Goal: Use online tool/utility: Utilize a website feature to perform a specific function

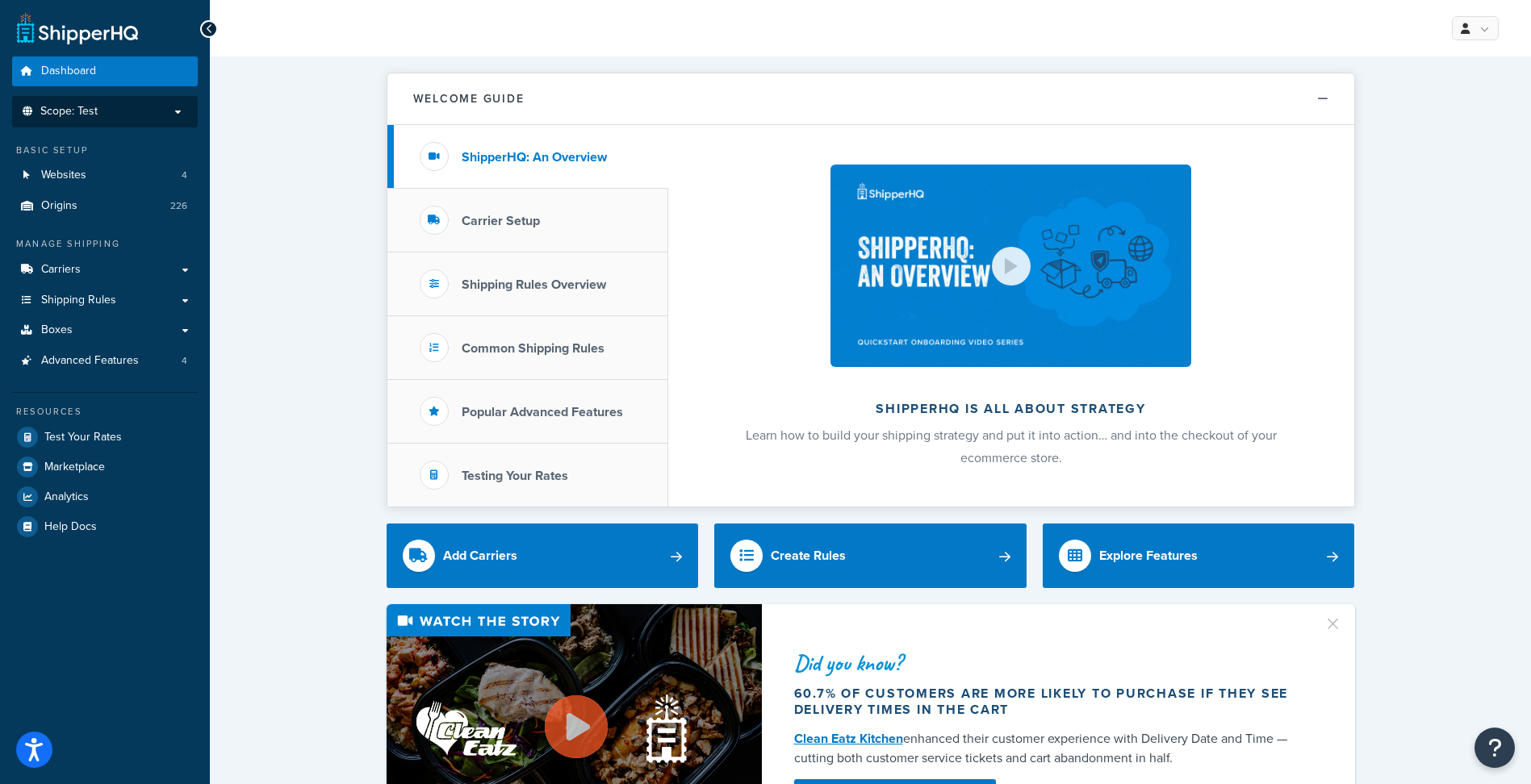
click at [112, 117] on p "Scope: Test" at bounding box center [104, 112] width 171 height 14
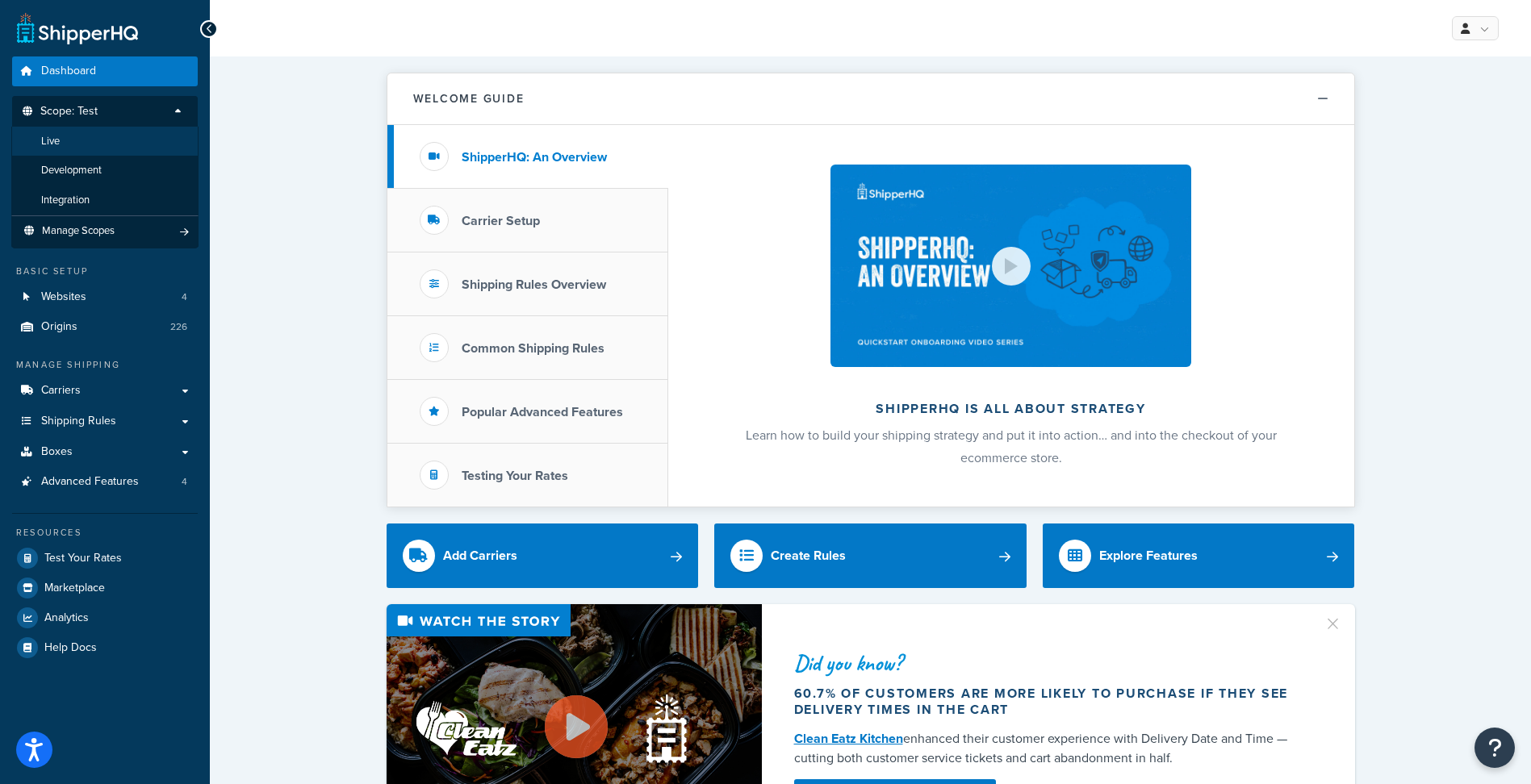
click at [117, 144] on li "Live" at bounding box center [104, 142] width 187 height 30
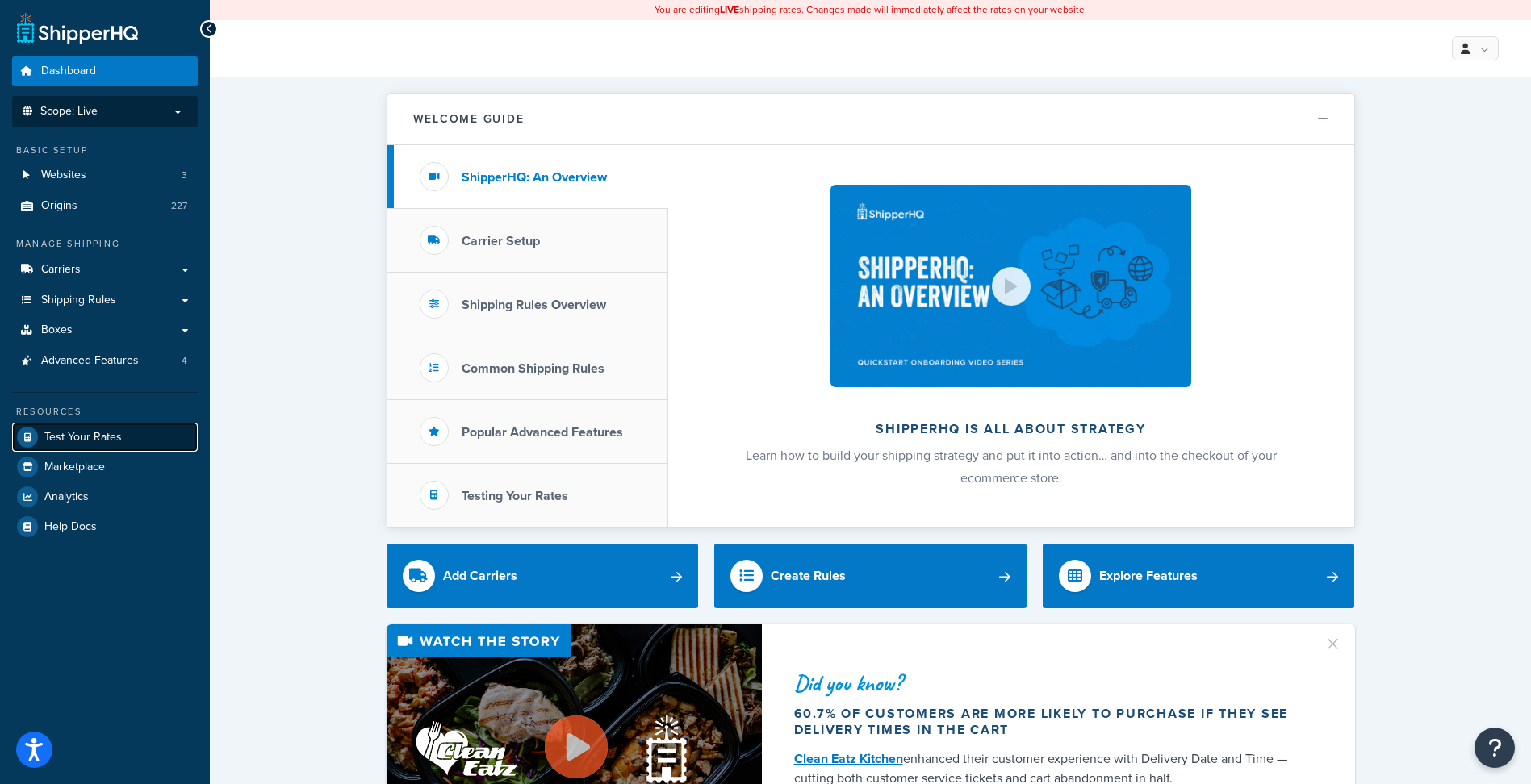
click at [139, 432] on link "Test Your Rates" at bounding box center [104, 437] width 185 height 29
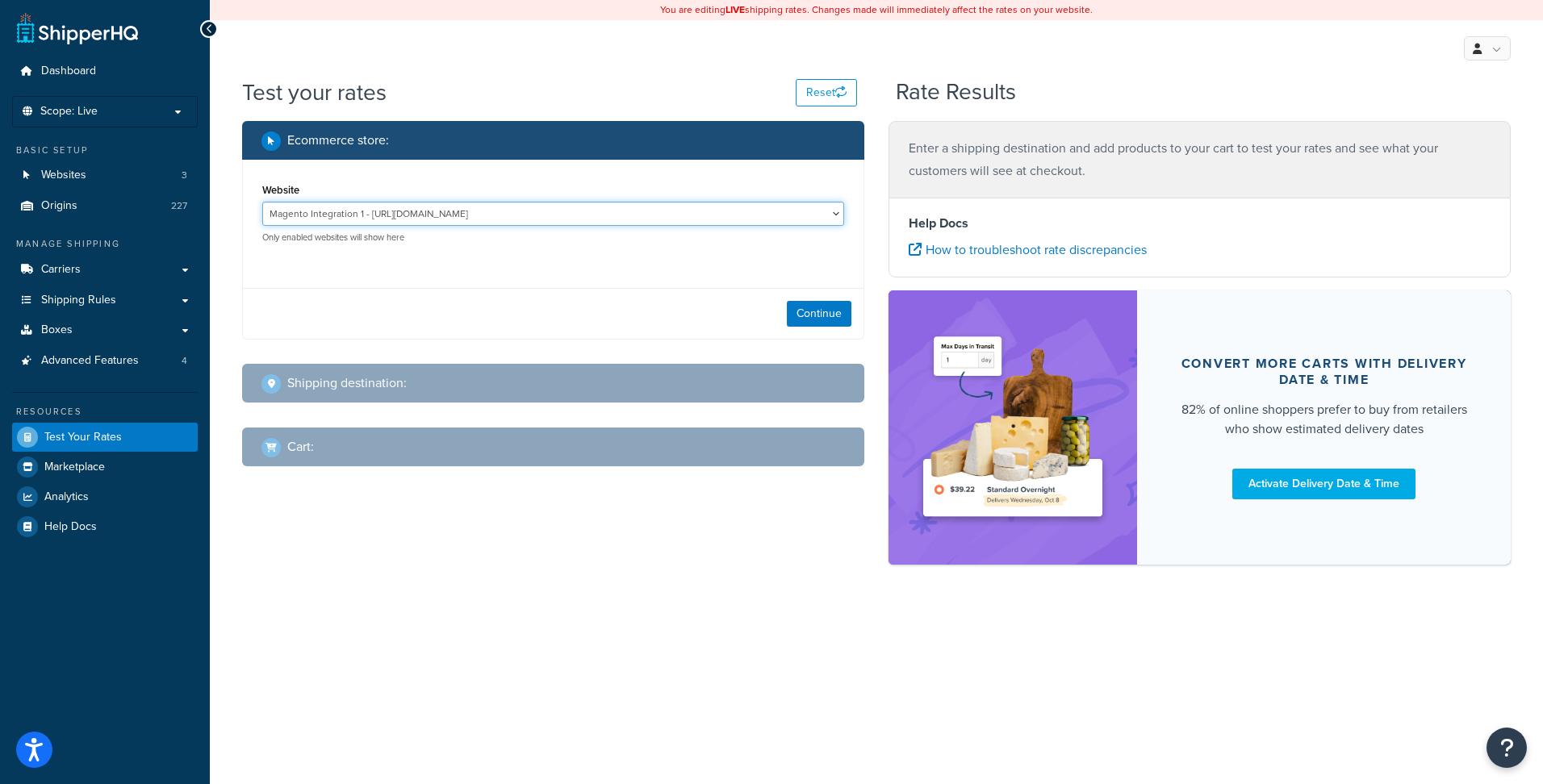
click at [500, 215] on select "Magento Integration 1 - [URL][DOMAIN_NAME] Magento Production - [URL][DOMAIN_NA…" at bounding box center [553, 214] width 582 height 24
select select "2249f10e00c94152fcd7fcff75df3dbe"
click at [262, 202] on select "Magento Integration 1 - [URL][DOMAIN_NAME] Magento Production - [URL][DOMAIN_NA…" at bounding box center [553, 214] width 582 height 24
click at [815, 306] on button "Continue" at bounding box center [819, 314] width 64 height 26
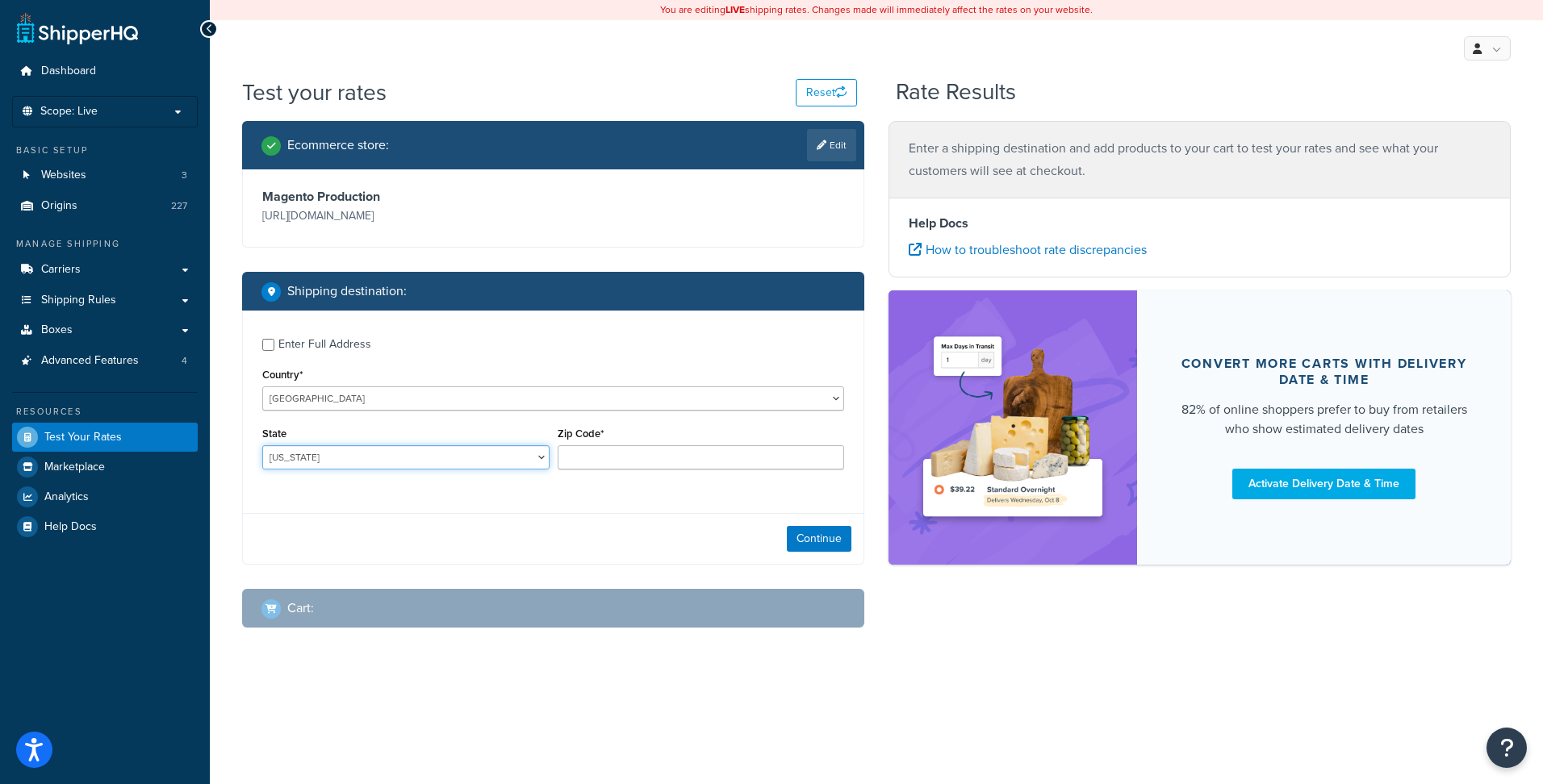
click at [323, 459] on select "[US_STATE] [US_STATE] [US_STATE] [US_STATE] [US_STATE] Armed Forces Americas Ar…" at bounding box center [406, 458] width 287 height 24
select select "RI"
click at [262, 446] on select "[US_STATE] [US_STATE] [US_STATE] [US_STATE] [US_STATE] Armed Forces Americas Ar…" at bounding box center [406, 458] width 287 height 24
click at [599, 457] on input "Zip Code*" at bounding box center [701, 458] width 287 height 24
click at [599, 455] on input "Zip Code*" at bounding box center [701, 458] width 287 height 24
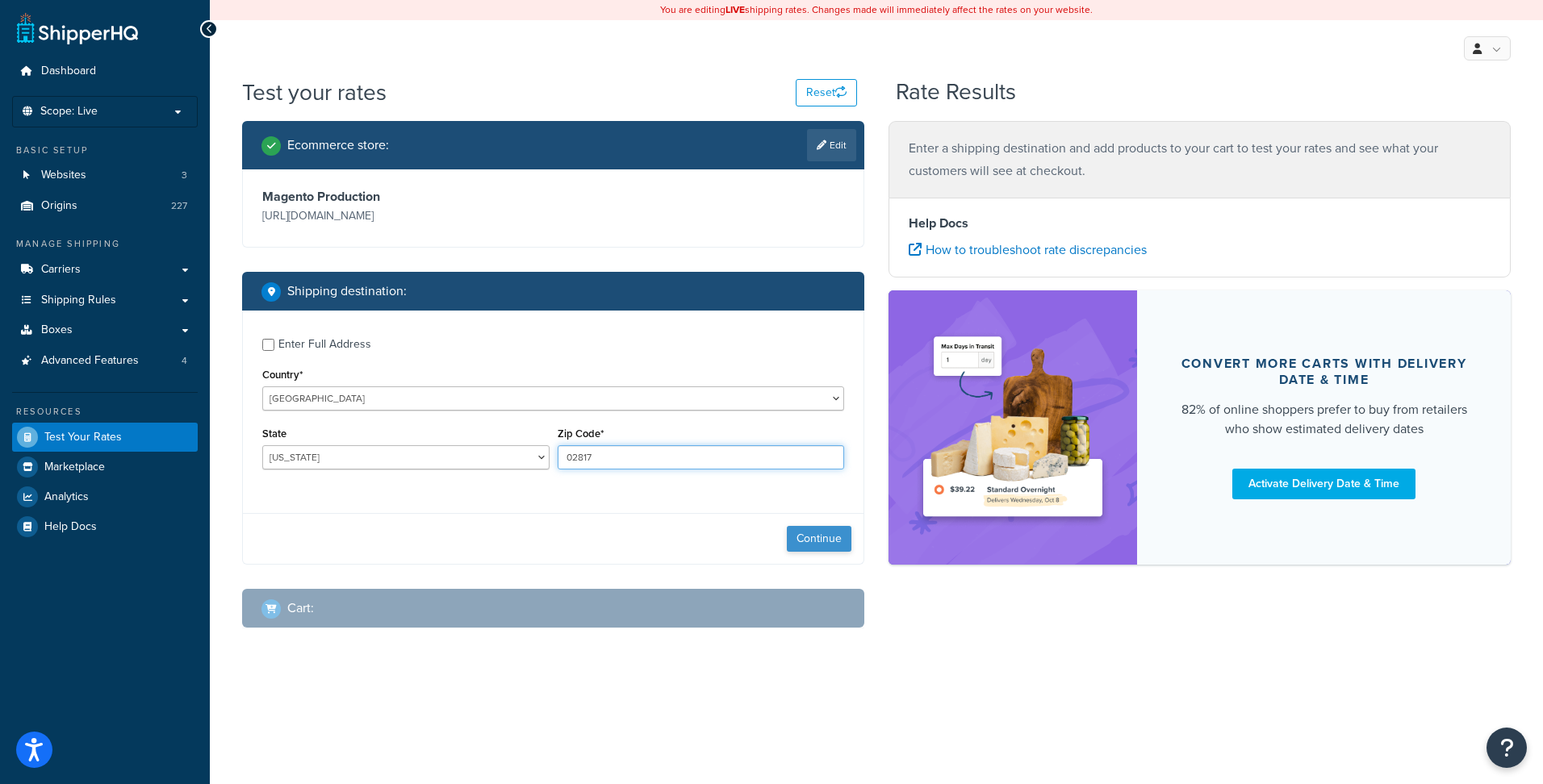
type input "02817"
click at [811, 534] on button "Continue" at bounding box center [819, 539] width 64 height 26
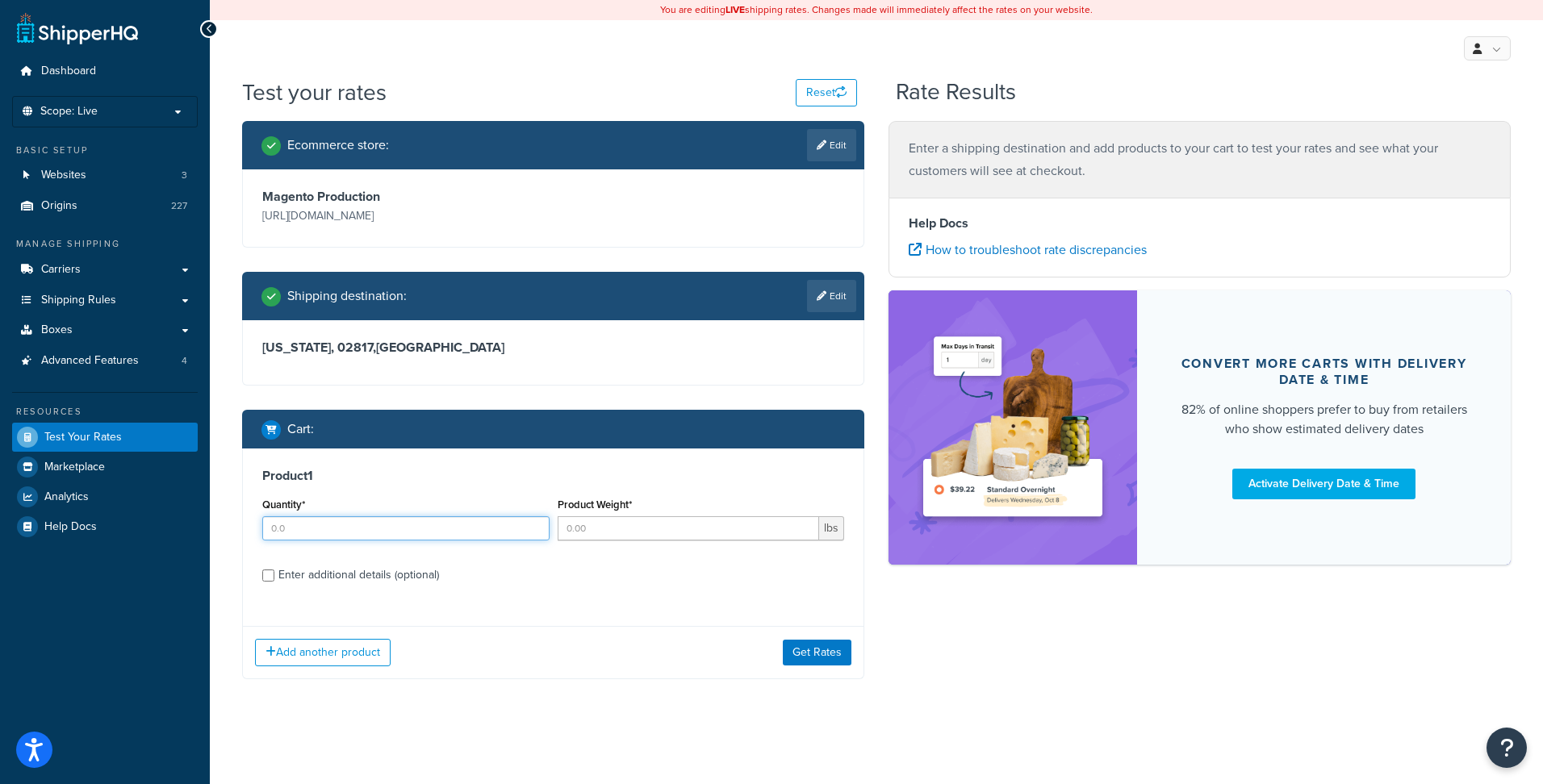
click at [377, 530] on input "Quantity*" at bounding box center [406, 528] width 287 height 24
type input "1"
click at [602, 528] on input "Product Weight*" at bounding box center [688, 528] width 262 height 24
type input "12"
click at [284, 575] on div "Enter additional details (optional)" at bounding box center [359, 575] width 161 height 23
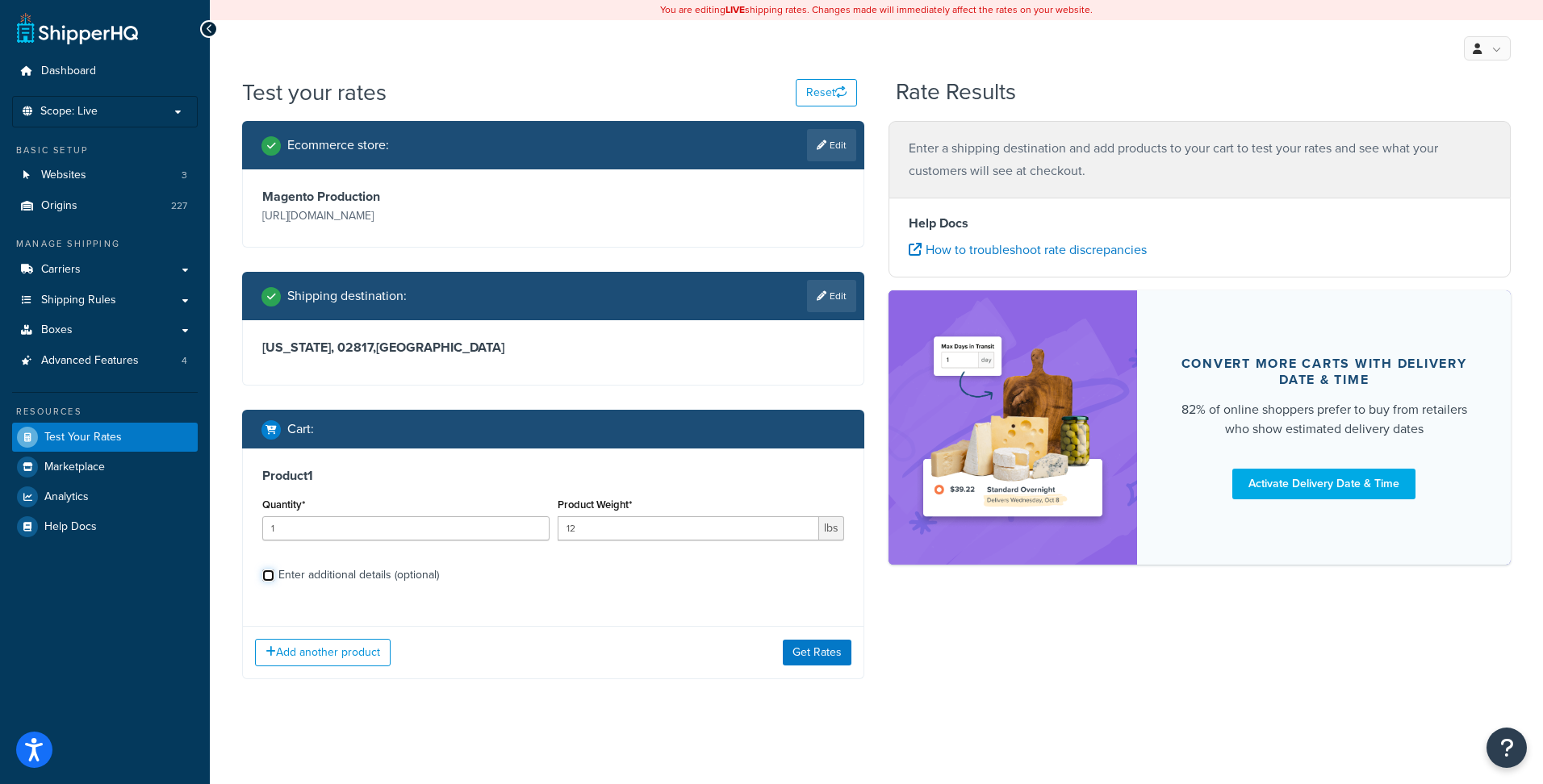
click at [274, 575] on input "Enter additional details (optional)" at bounding box center [268, 576] width 12 height 12
checkbox input "true"
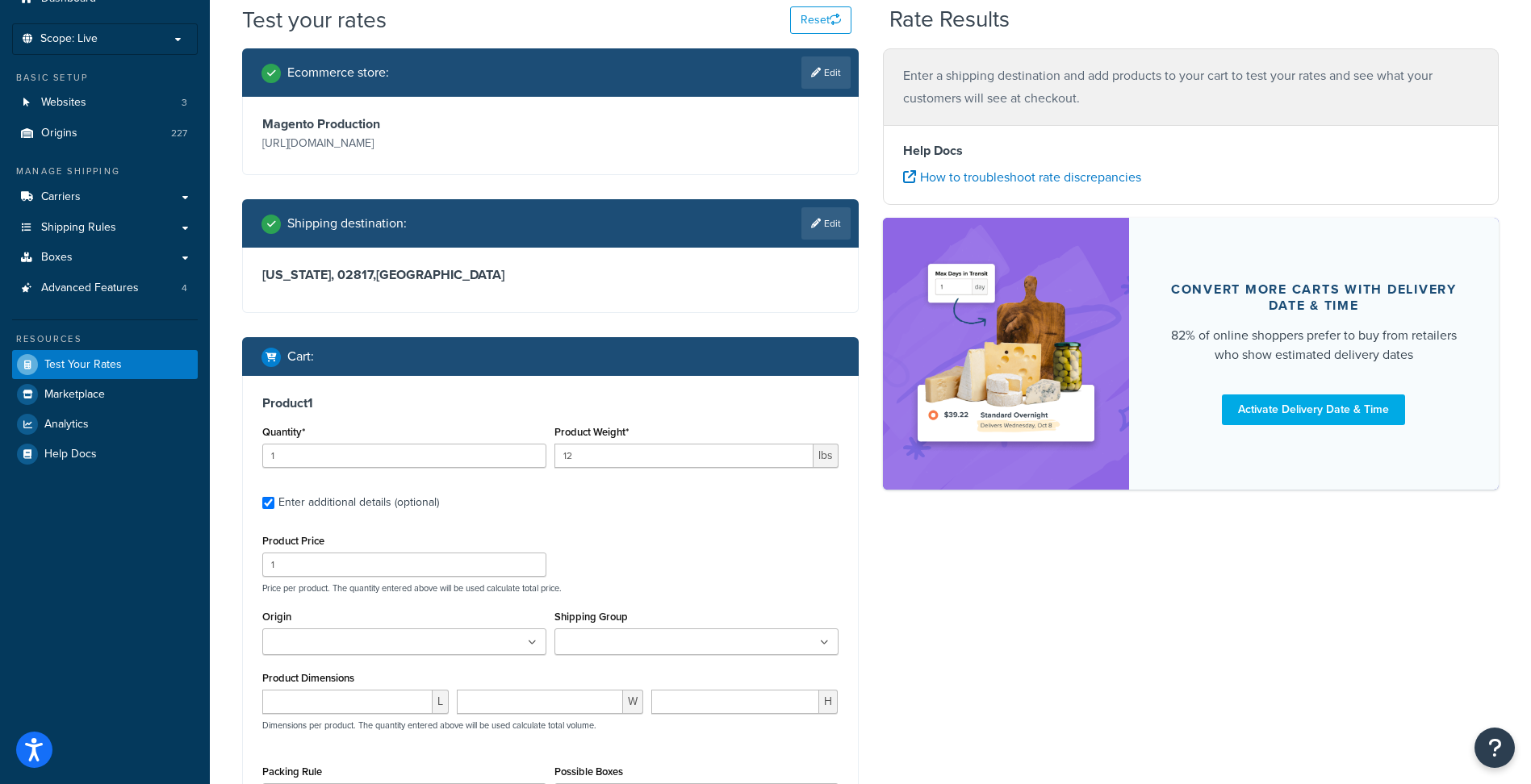
scroll to position [161, 0]
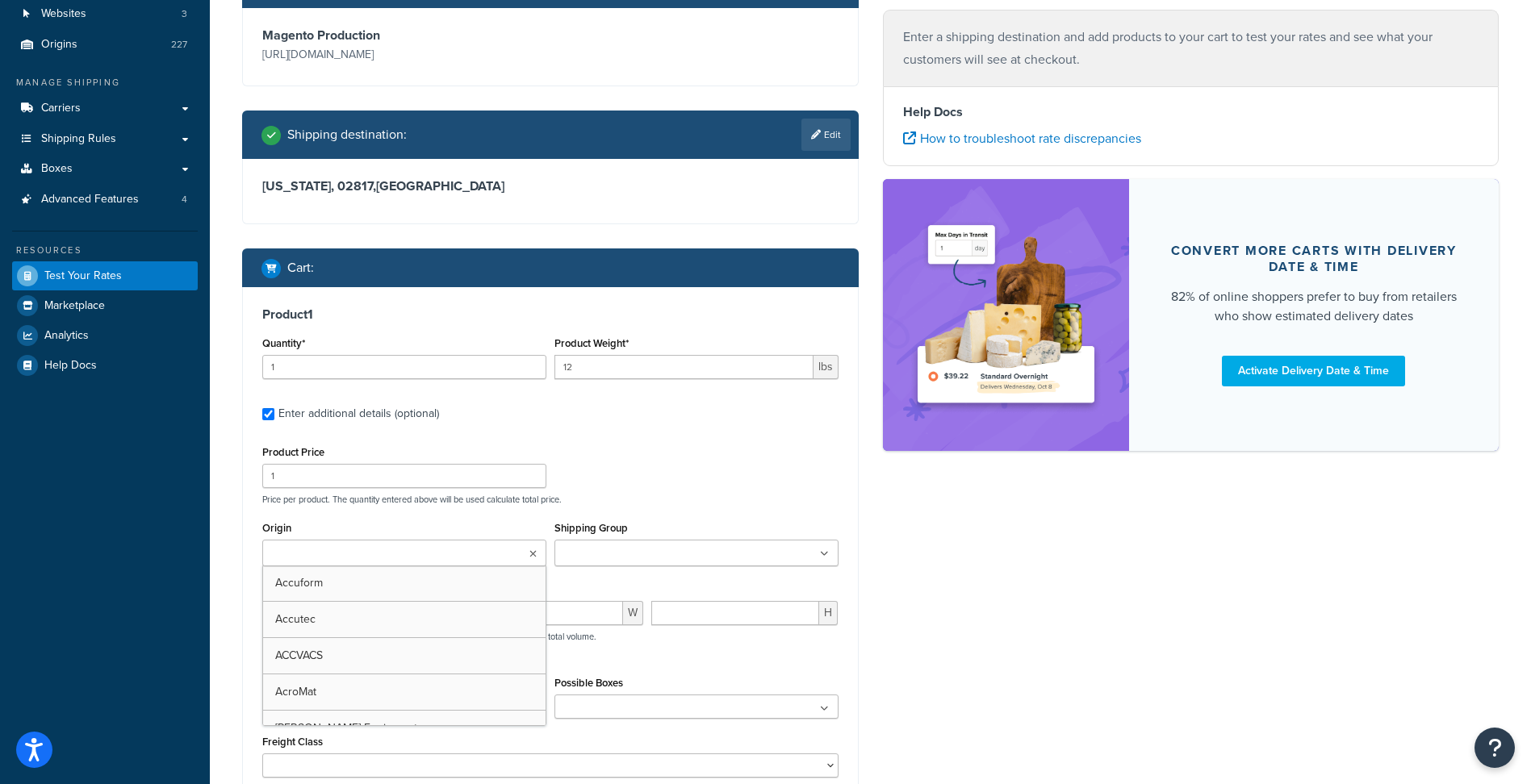
click at [305, 546] on input "Origin" at bounding box center [339, 554] width 143 height 17
type input "clean"
click at [768, 550] on ul at bounding box center [696, 553] width 284 height 27
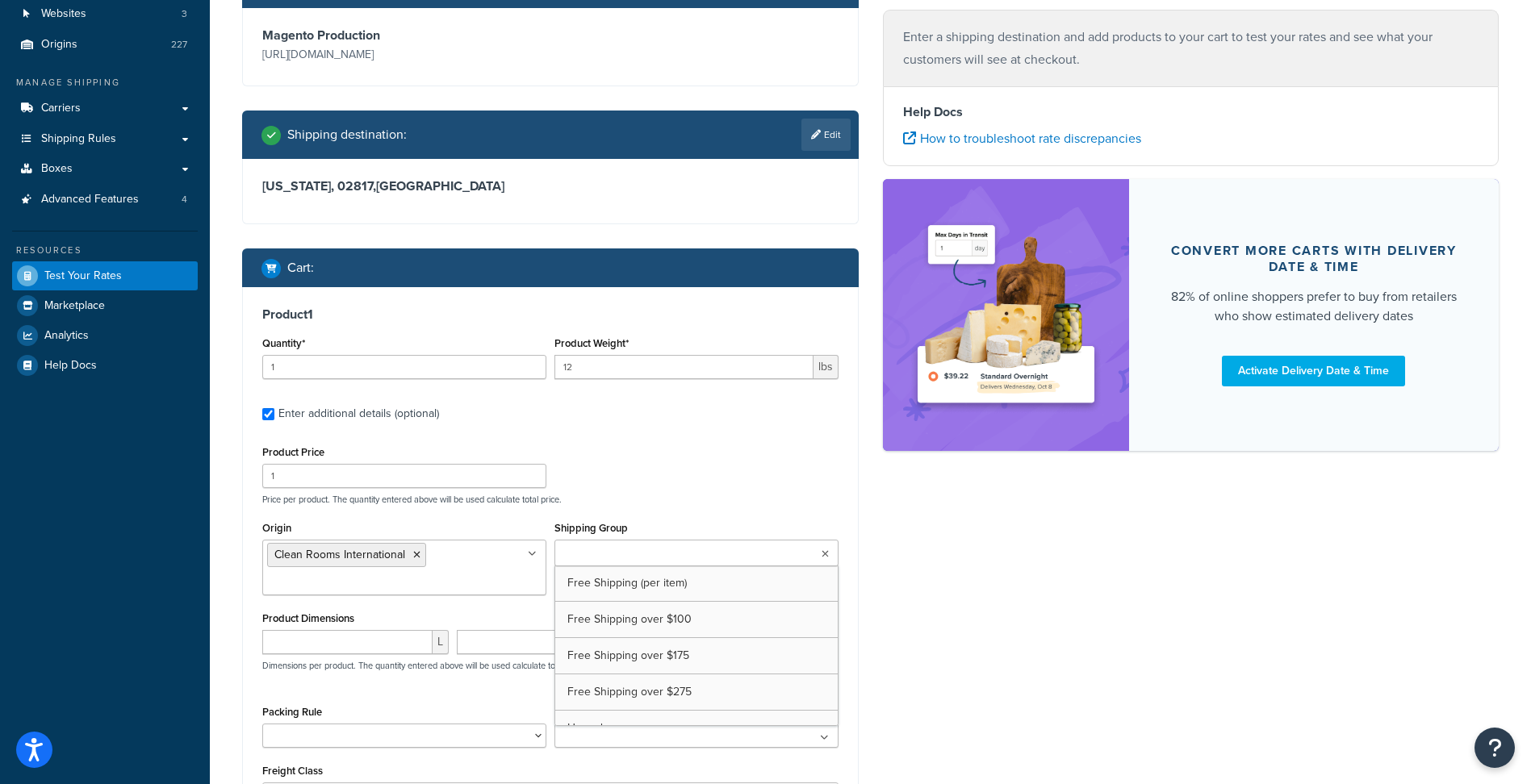
click at [792, 491] on div "Product Price 1 Price per product. The quantity entered above will be used calc…" at bounding box center [550, 472] width 584 height 64
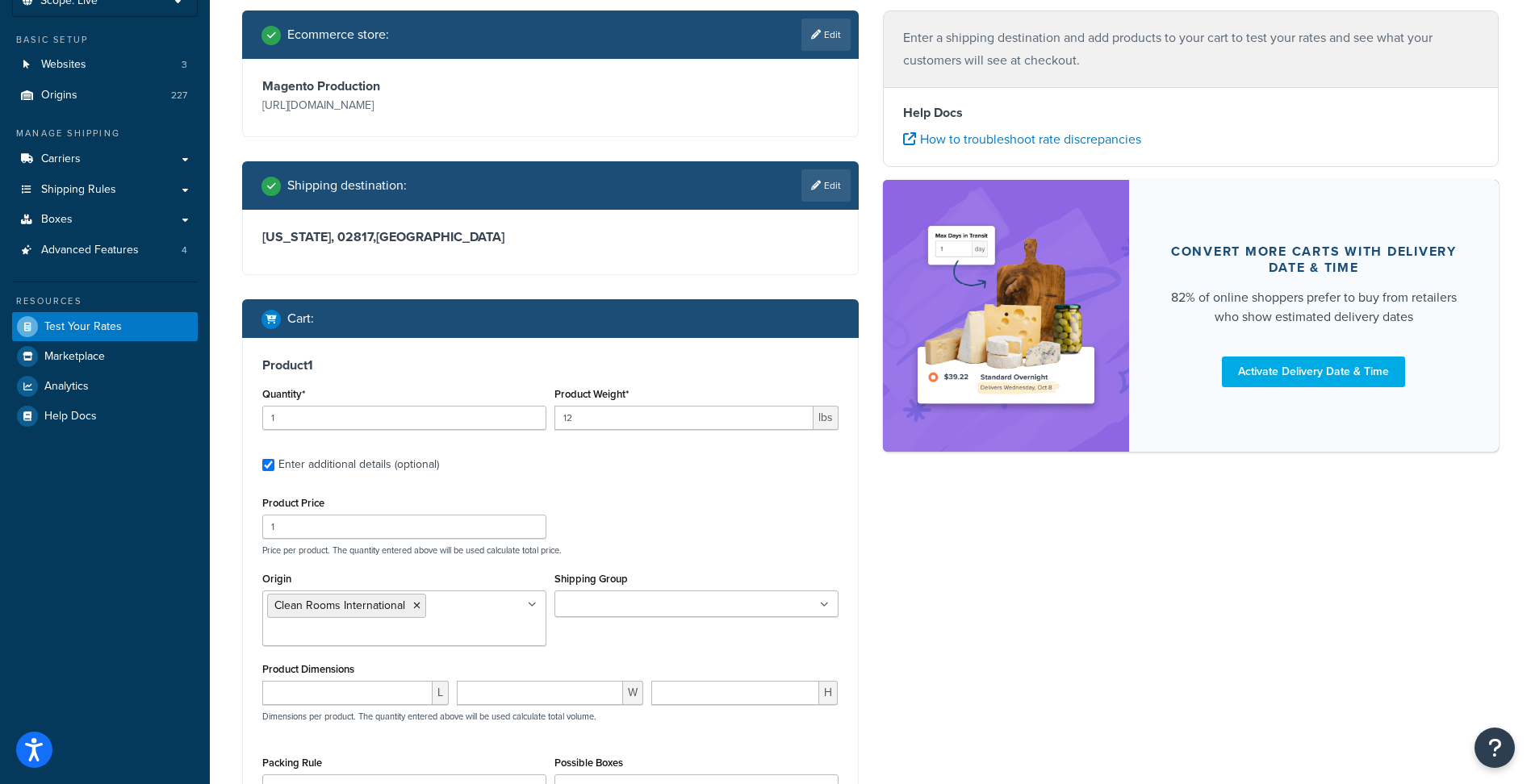
scroll to position [323, 0]
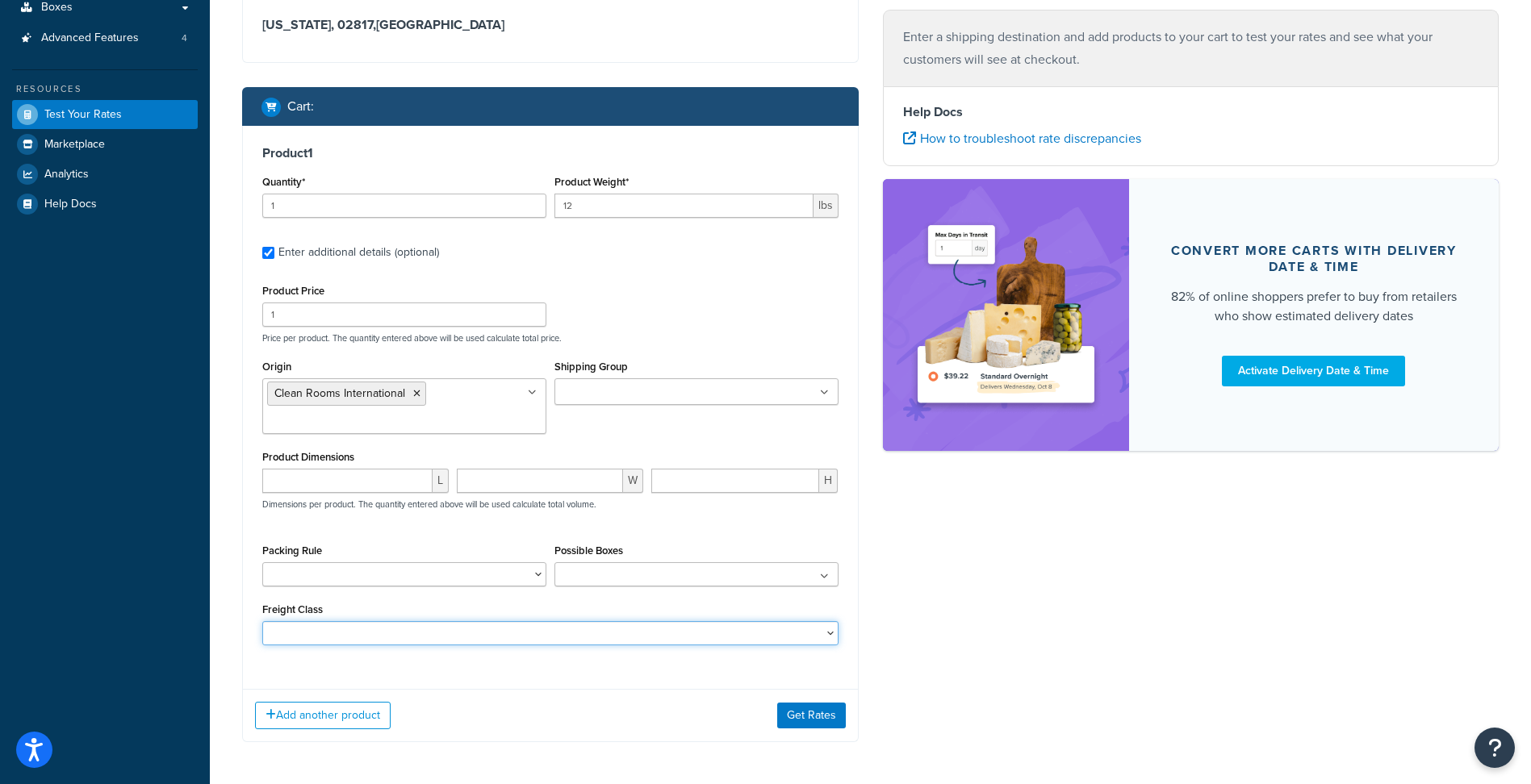
click at [392, 639] on select "50 55 60 65 70 77.5 85 92.5 100 110 125 150 175 200 250 300 400 500" at bounding box center [550, 633] width 576 height 24
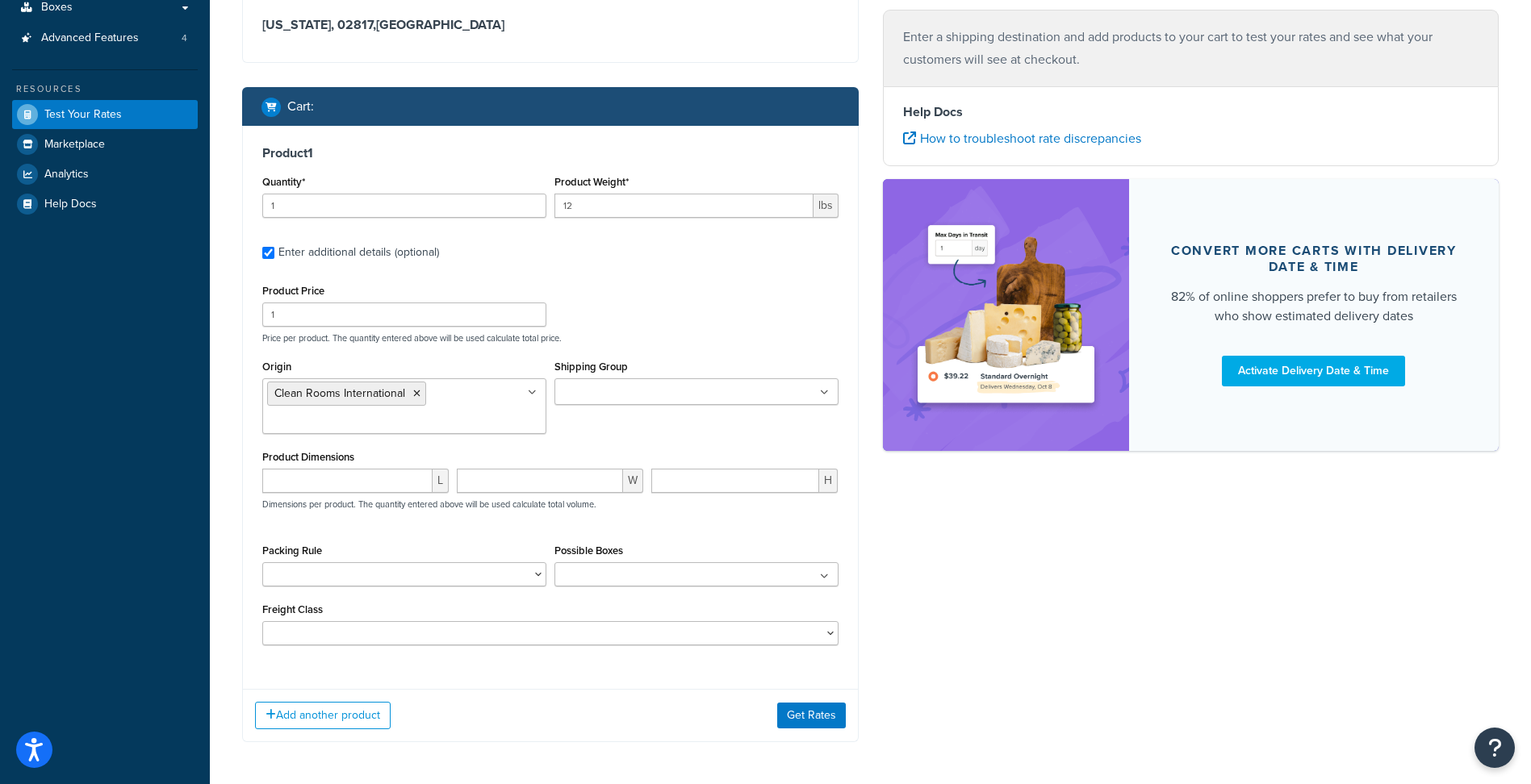
click at [157, 402] on div "Dashboard Scope: Live Basic Setup Websites 3 Origins 227 Manage Shipping Carrie…" at bounding box center [104, 262] width 210 height 1170
click at [318, 481] on input "number" at bounding box center [347, 481] width 171 height 24
type input "23"
click at [576, 493] on input "number" at bounding box center [540, 481] width 166 height 24
type input "23"
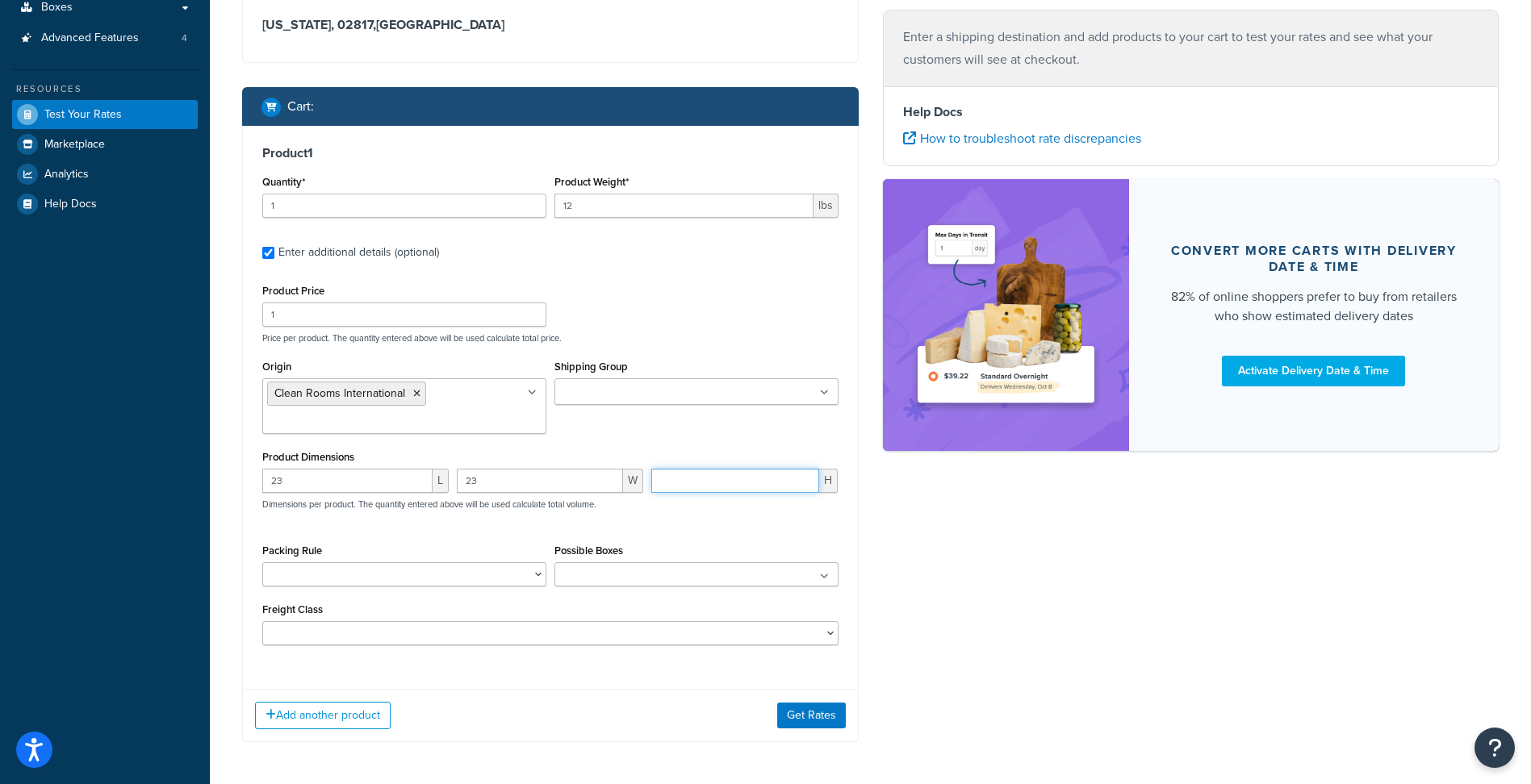
click at [741, 489] on input "number" at bounding box center [735, 481] width 168 height 24
type input "1.5"
click at [801, 706] on button "Get Rates" at bounding box center [811, 716] width 69 height 26
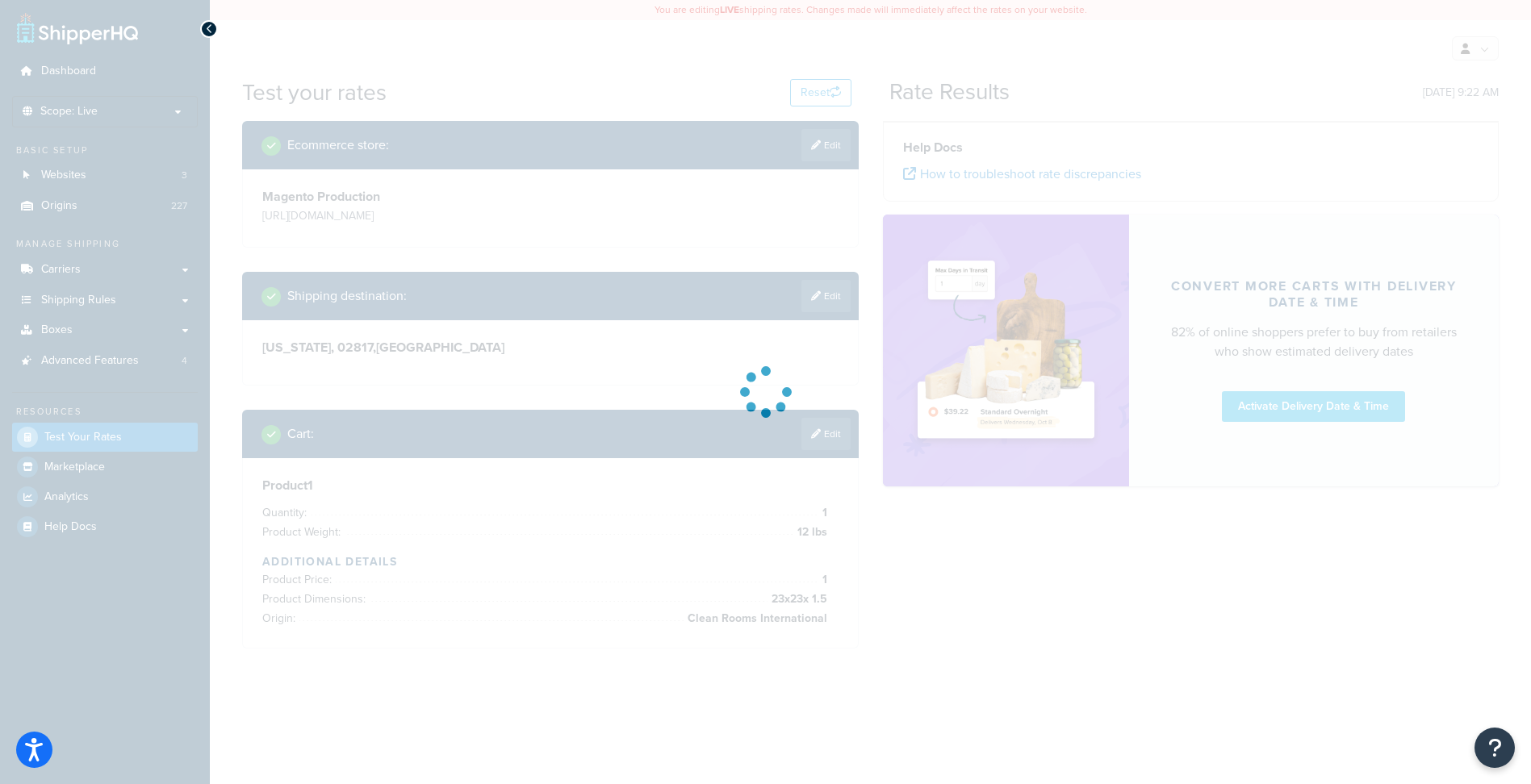
scroll to position [0, 0]
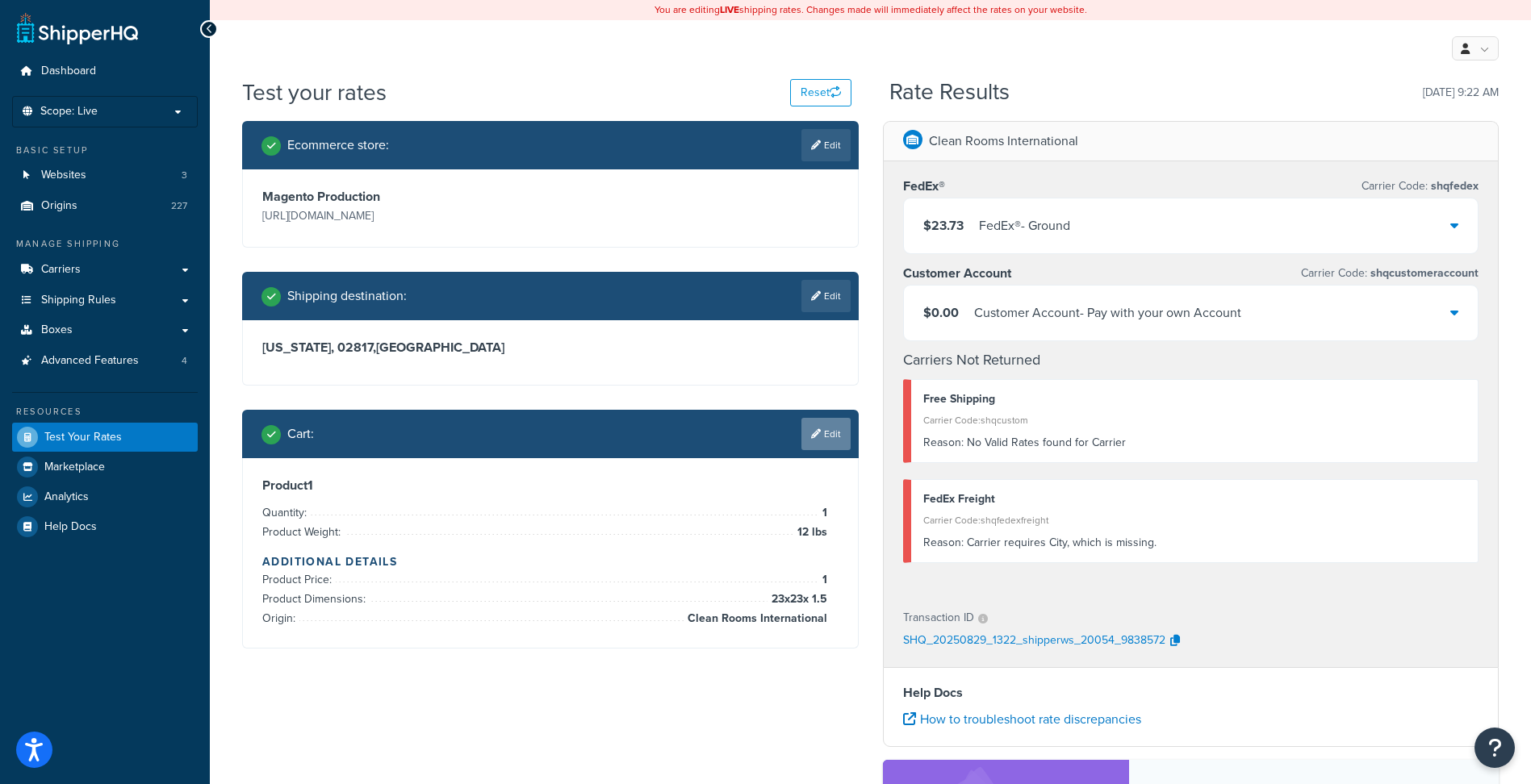
click at [829, 428] on link "Edit" at bounding box center [826, 433] width 50 height 32
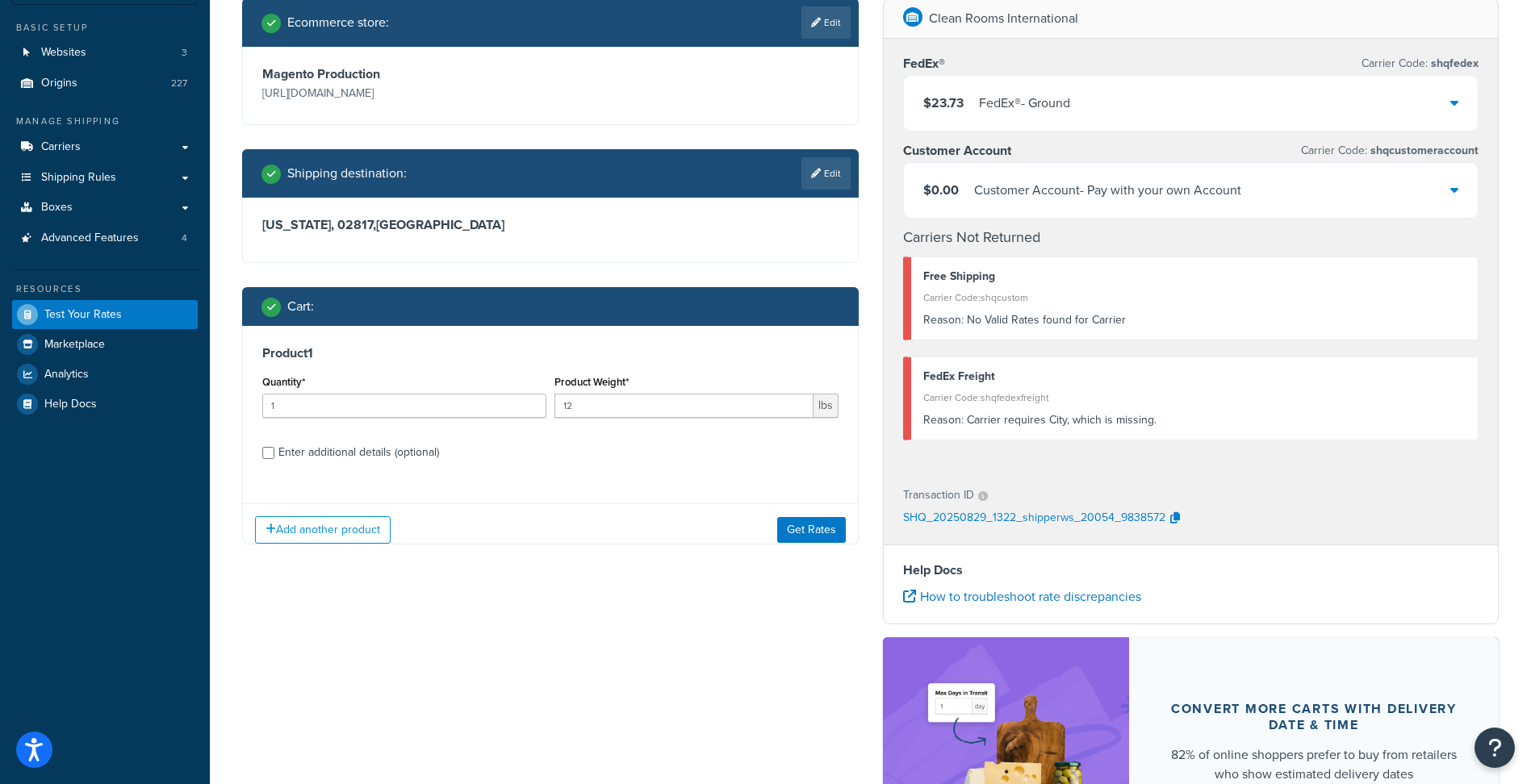
scroll to position [323, 0]
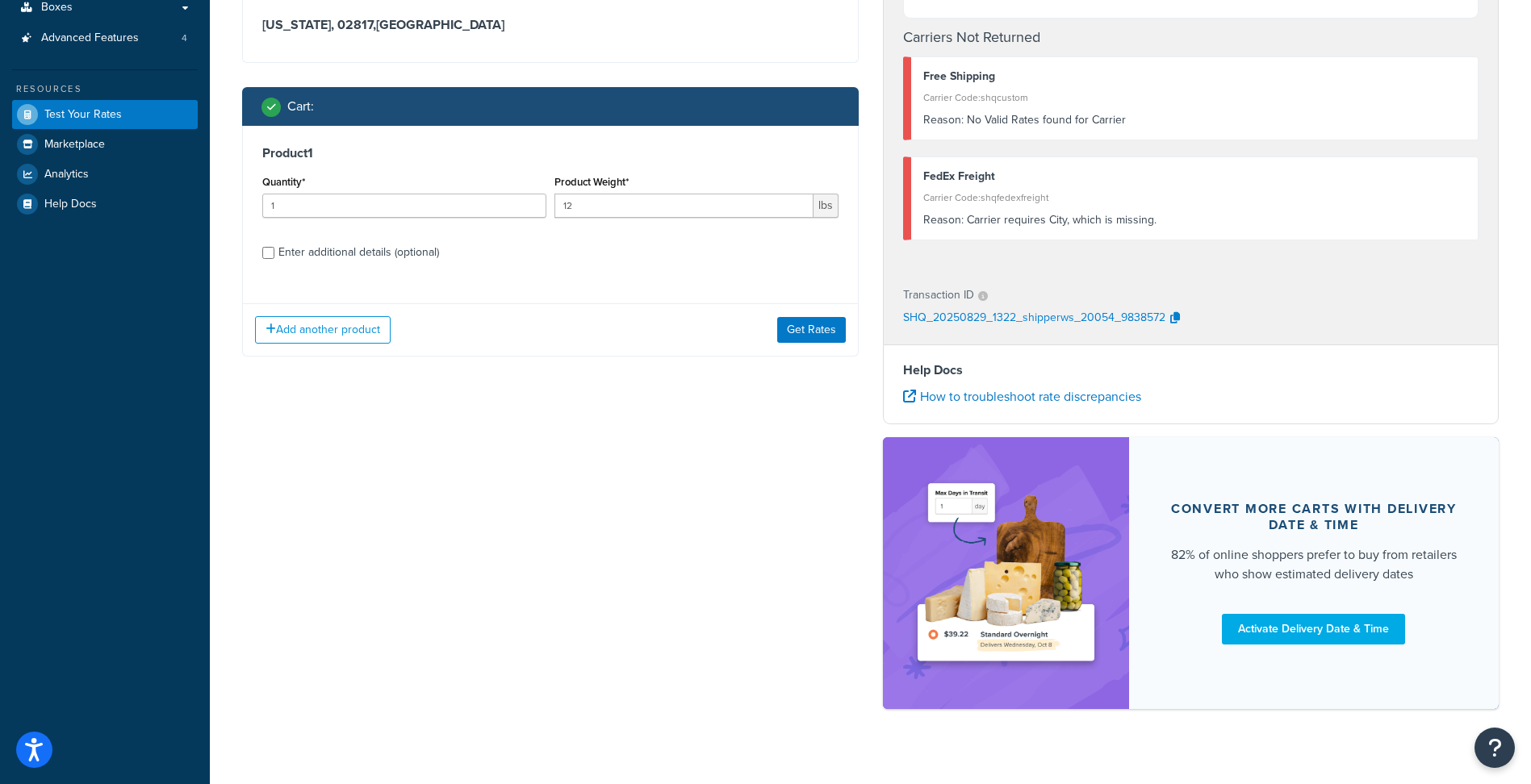
click at [406, 254] on div "Enter additional details (optional)" at bounding box center [359, 252] width 161 height 23
click at [274, 254] on input "Enter additional details (optional)" at bounding box center [268, 253] width 12 height 12
checkbox input "true"
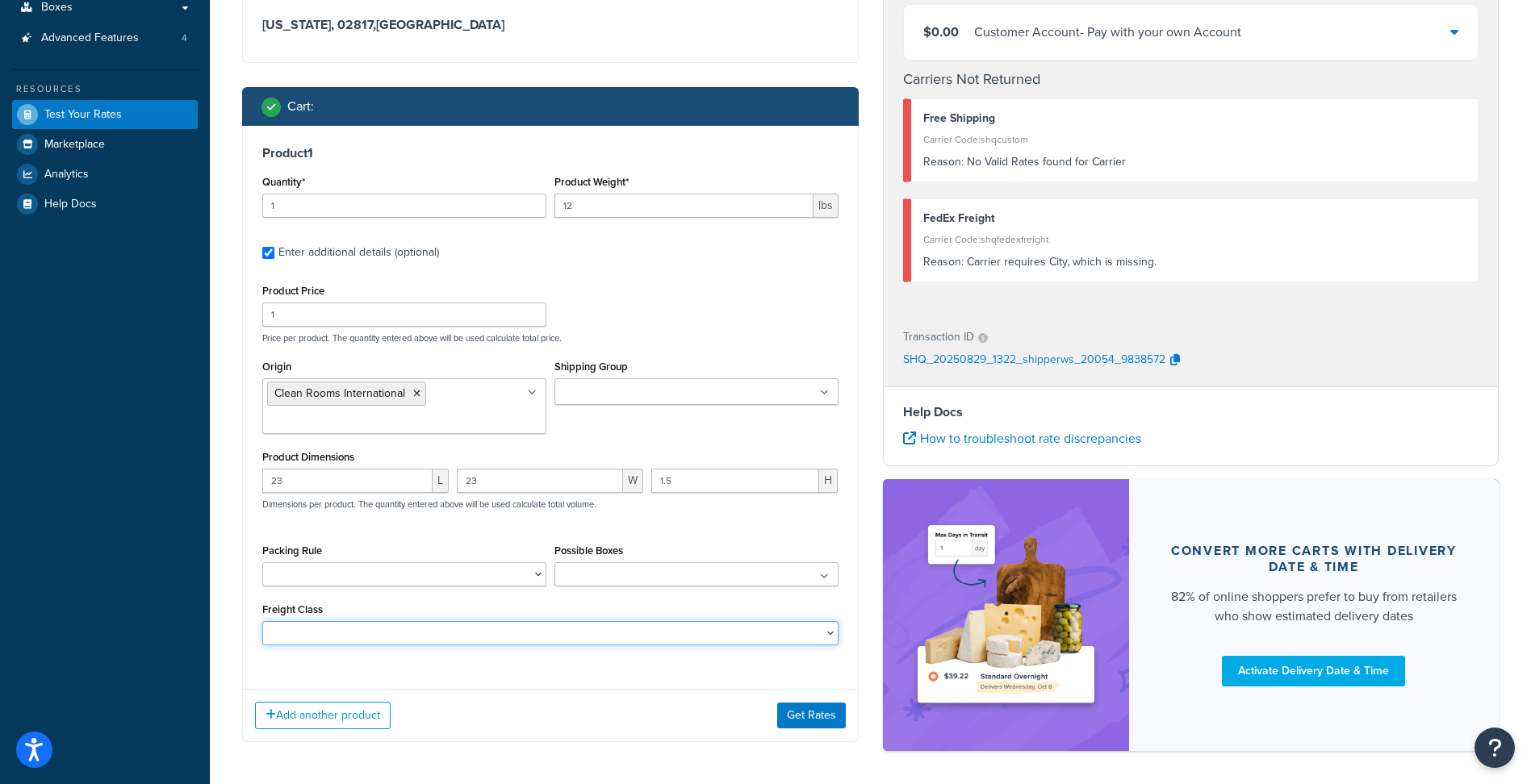
click at [351, 629] on select "50 55 60 65 70 77.5 85 92.5 100 110 125 150 175 200 250 300 400 500" at bounding box center [550, 633] width 576 height 24
select select "250"
click at [262, 621] on select "50 55 60 65 70 77.5 85 92.5 100 110 125 150 175 200 250 300 400 500" at bounding box center [550, 633] width 576 height 24
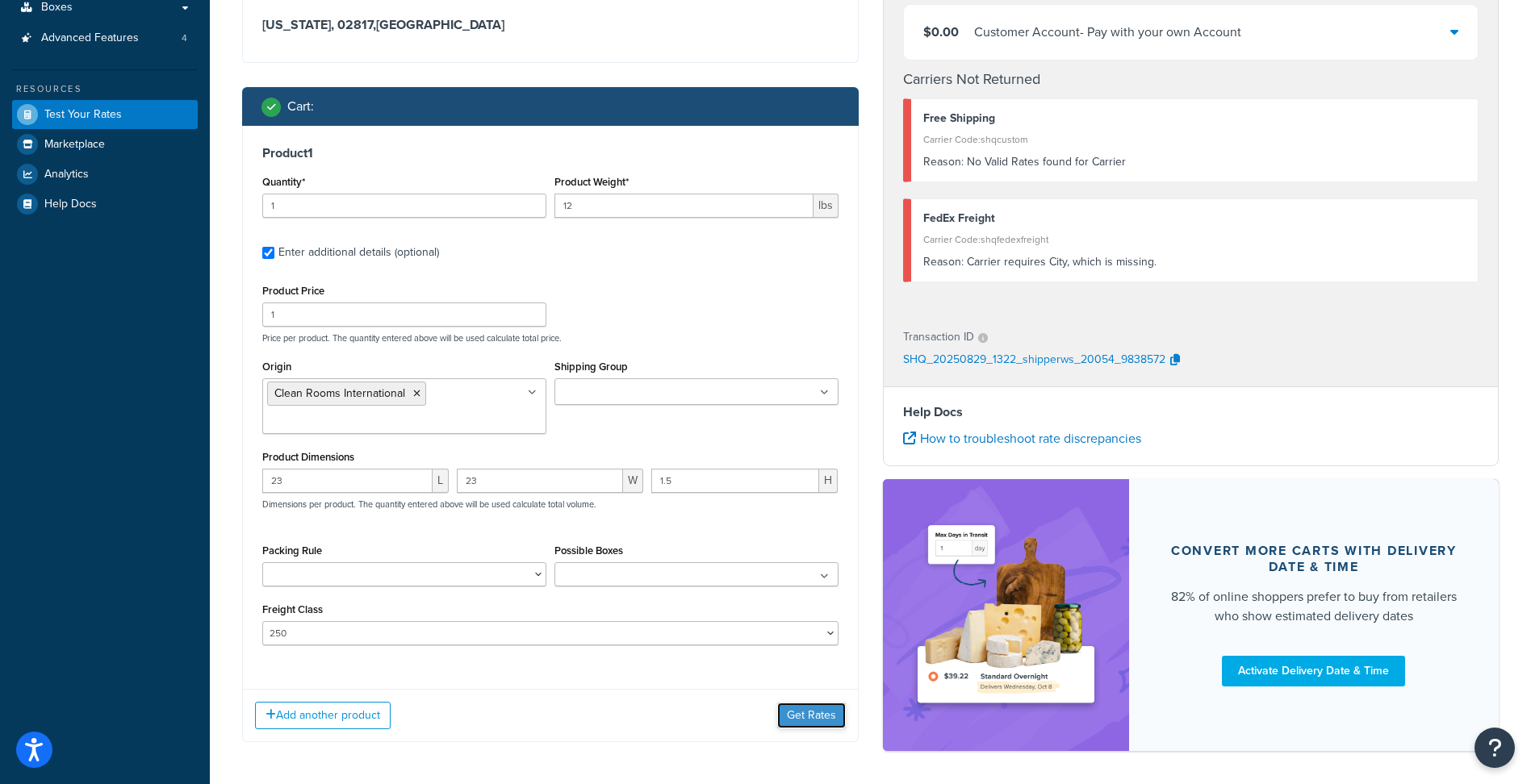
click at [786, 716] on button "Get Rates" at bounding box center [811, 716] width 69 height 26
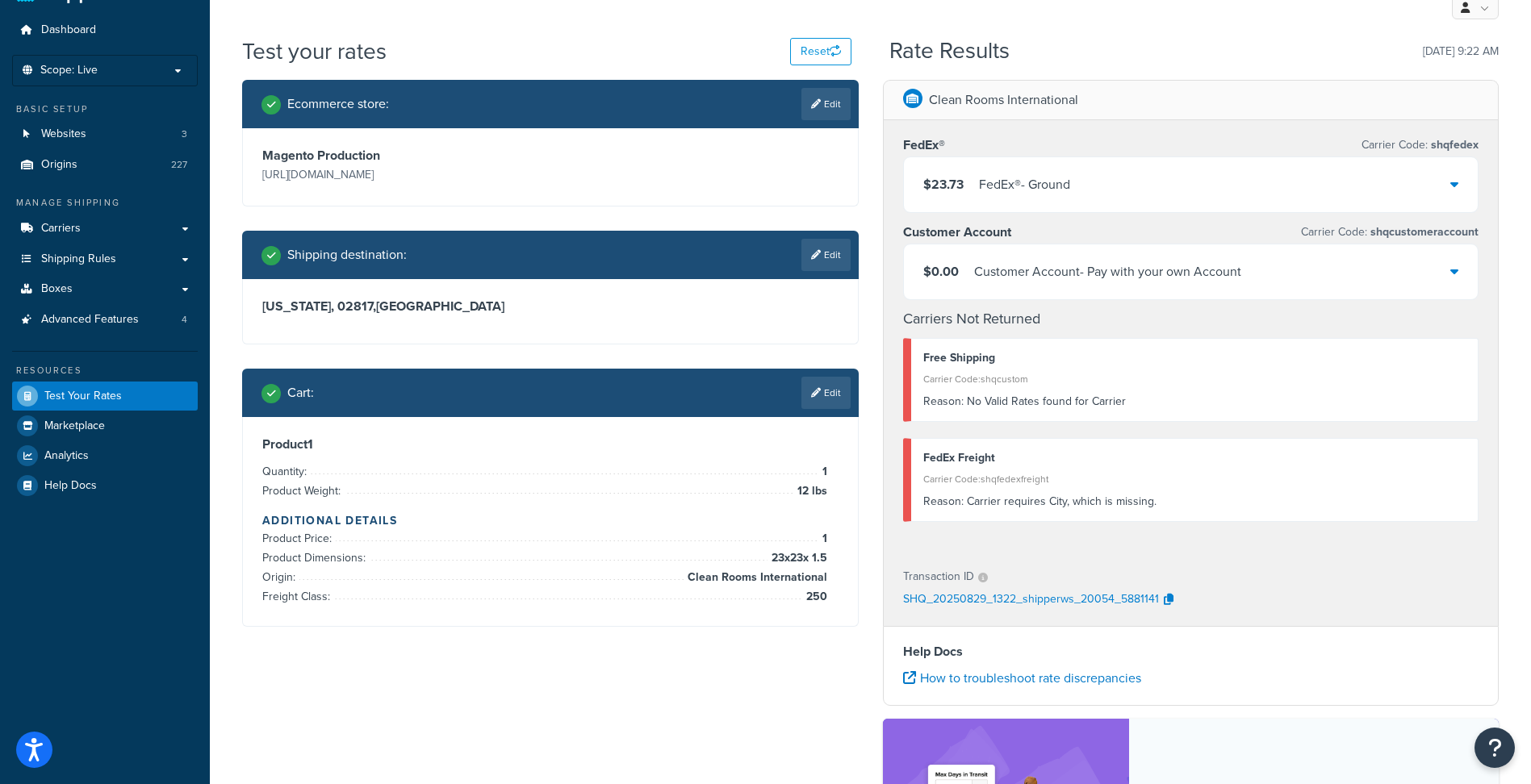
scroll to position [81, 0]
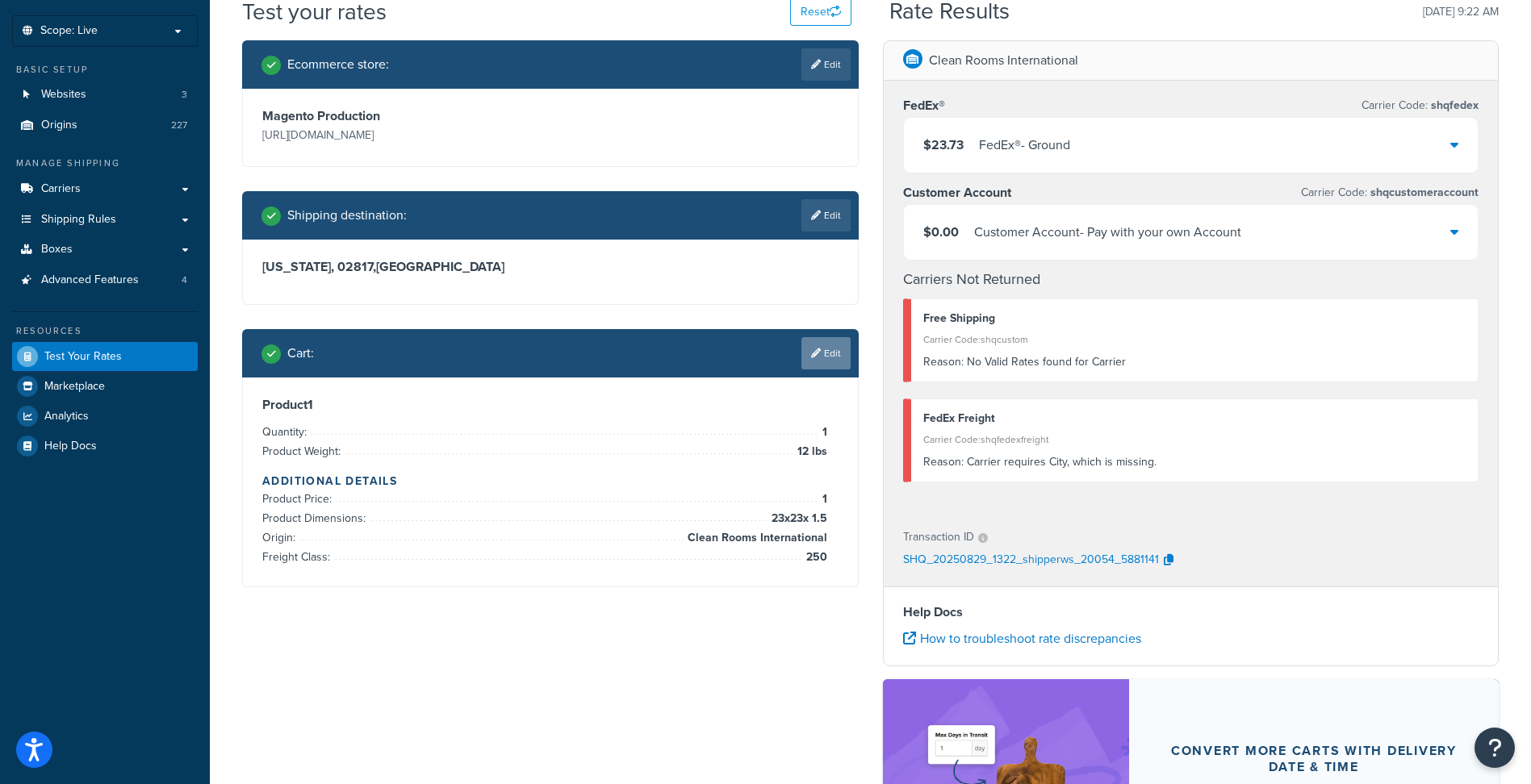
click at [827, 358] on link "Edit" at bounding box center [826, 353] width 50 height 32
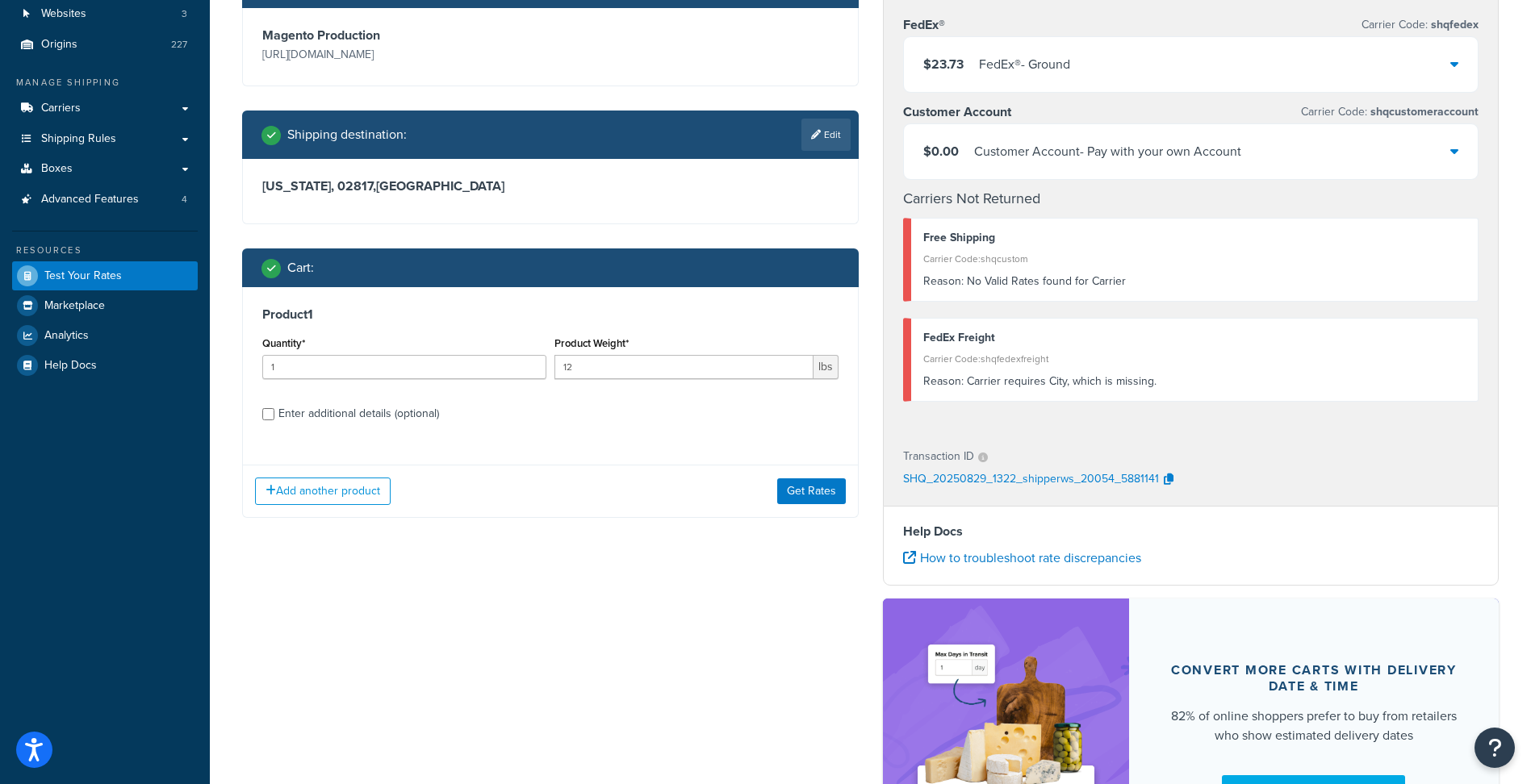
scroll to position [242, 0]
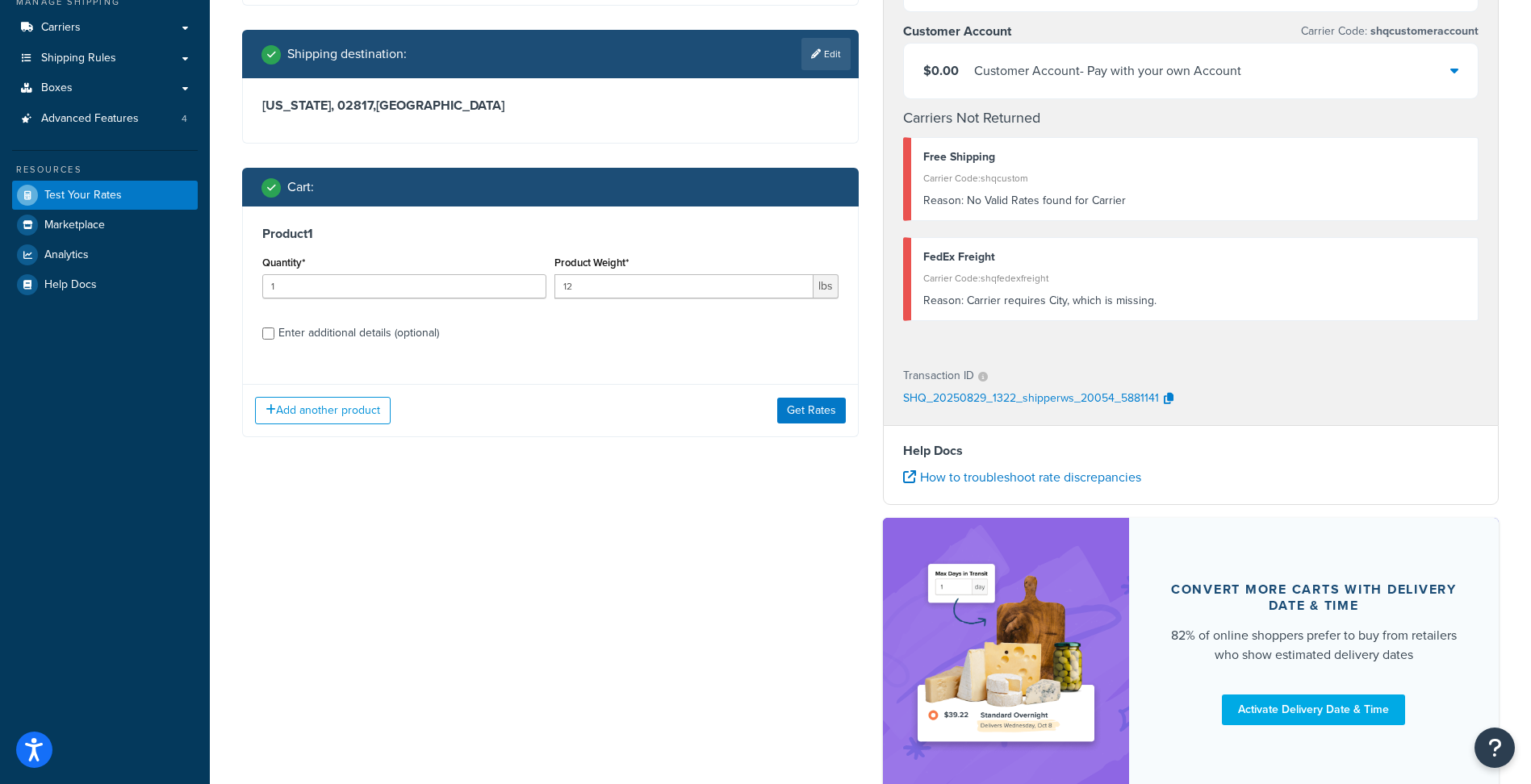
click at [425, 334] on div "Enter additional details (optional)" at bounding box center [359, 333] width 161 height 23
click at [274, 334] on input "Enter additional details (optional)" at bounding box center [268, 333] width 12 height 12
checkbox input "true"
select select "250"
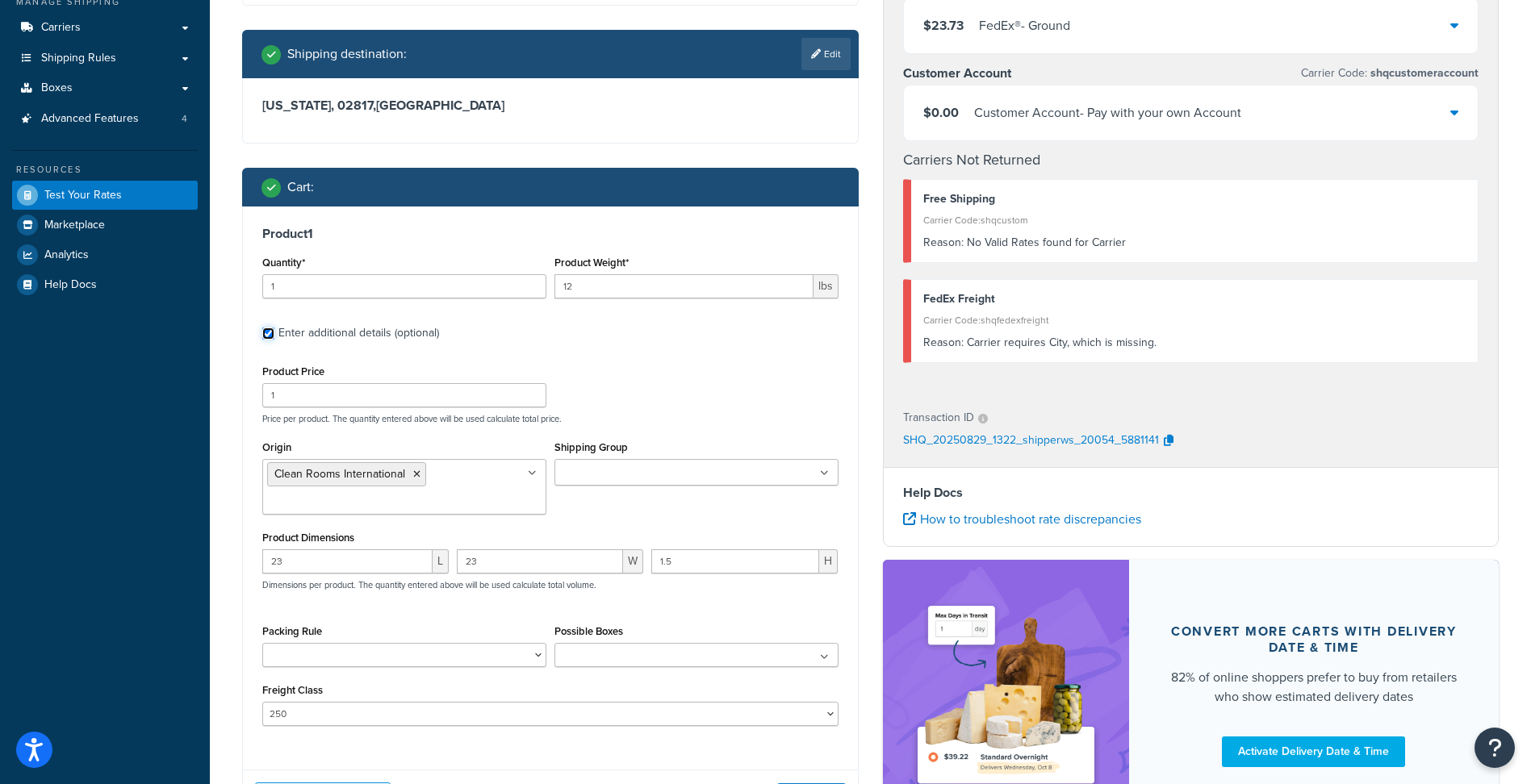
scroll to position [323, 0]
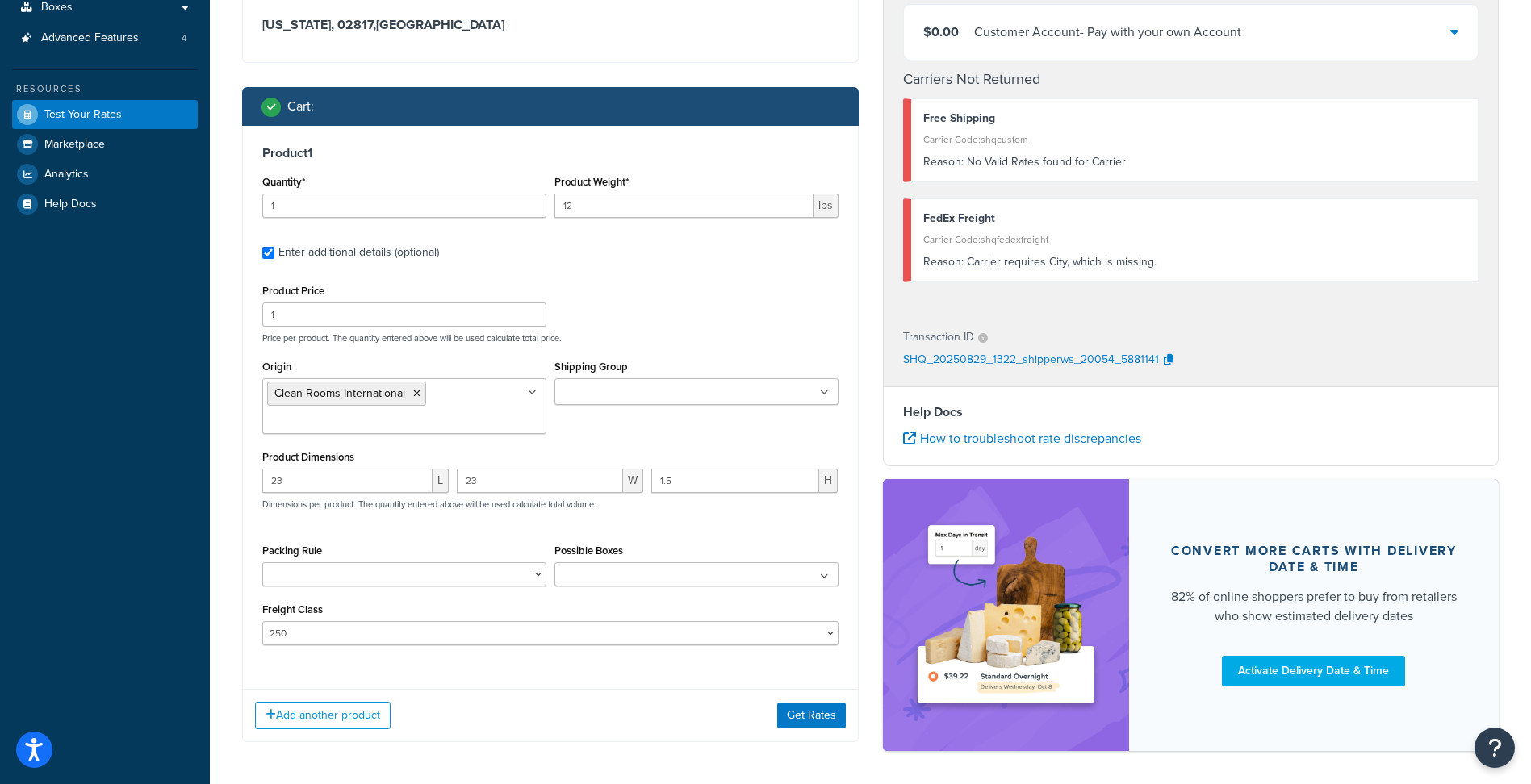
click at [628, 392] on input "Shipping Group" at bounding box center [631, 392] width 143 height 17
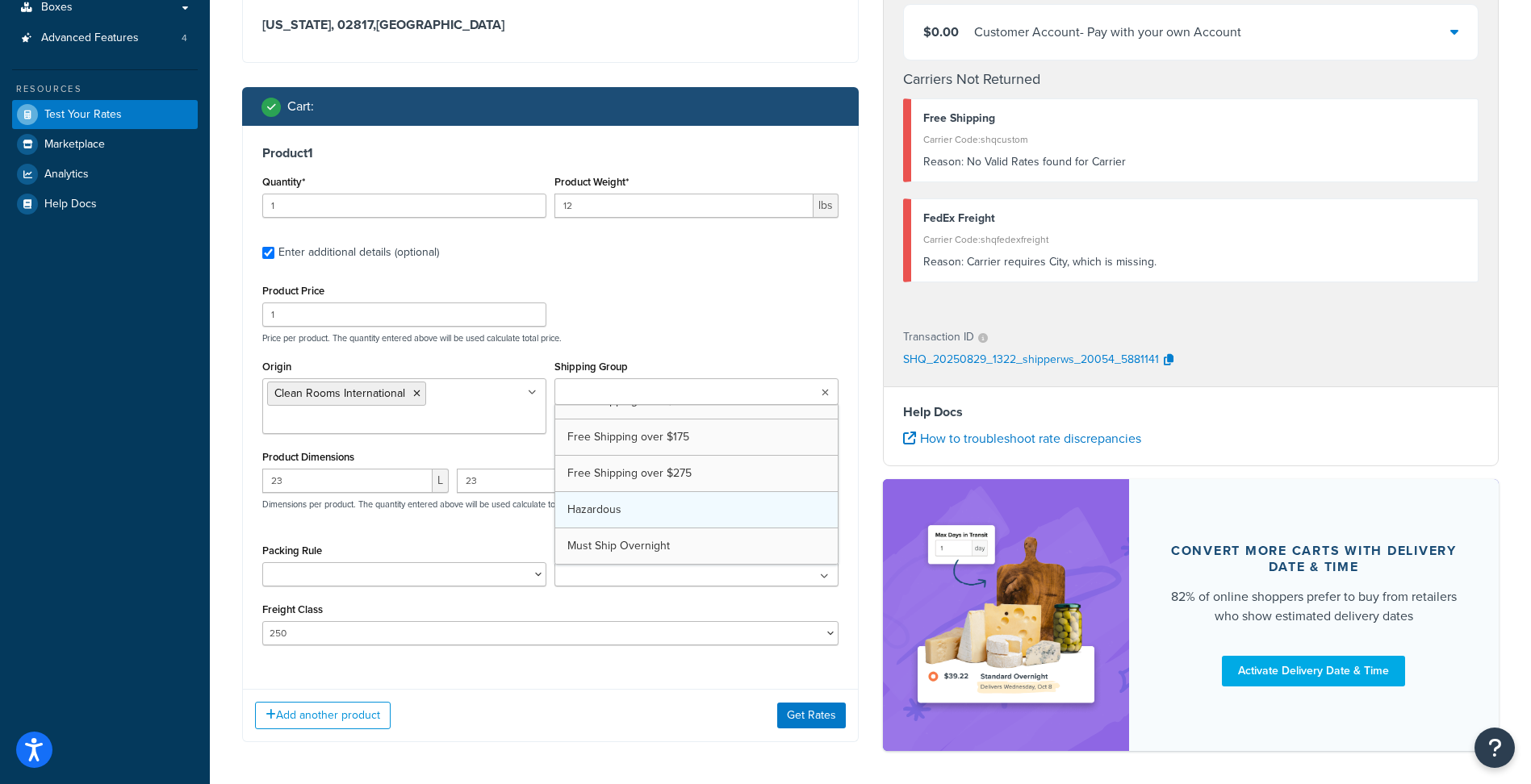
scroll to position [0, 0]
click at [742, 309] on div "Product Price 1 Price per product. The quantity entered above will be used calc…" at bounding box center [550, 312] width 584 height 64
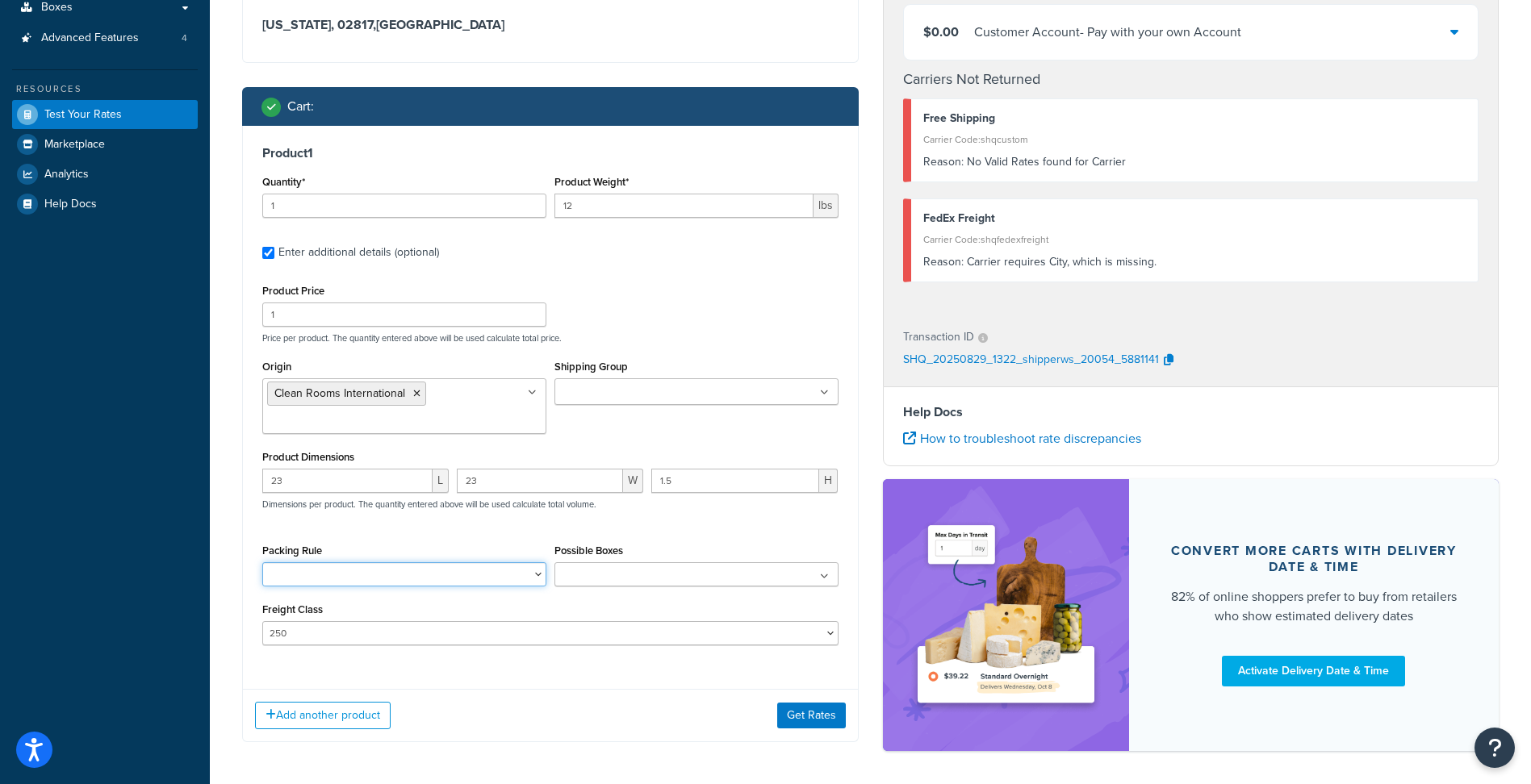
click at [502, 574] on select "Packing Rule" at bounding box center [404, 574] width 284 height 24
click at [620, 574] on ul at bounding box center [696, 574] width 284 height 24
click at [641, 539] on div "Product Price 1 Price per product. The quantity entered above will be used calc…" at bounding box center [550, 463] width 576 height 365
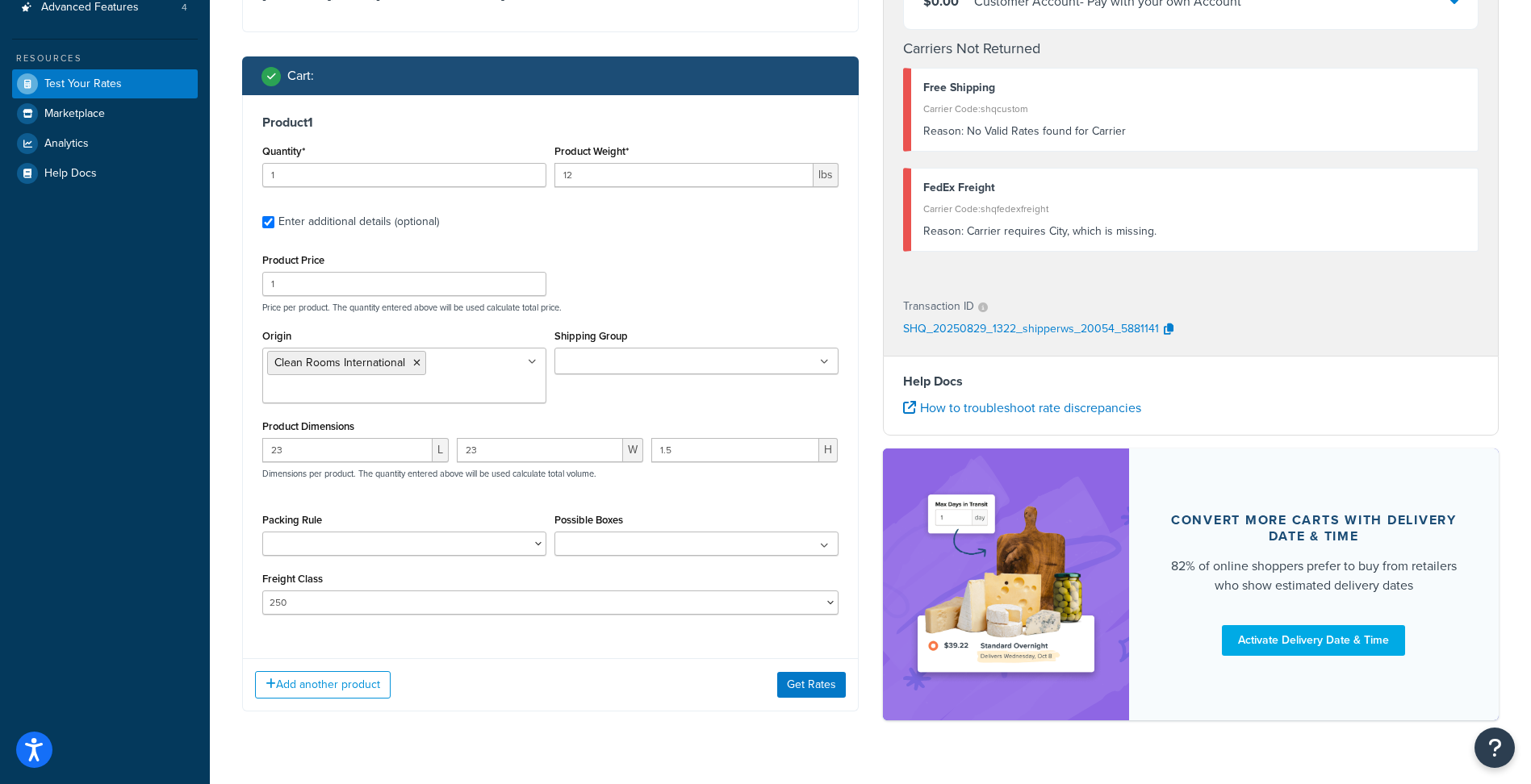
scroll to position [385, 0]
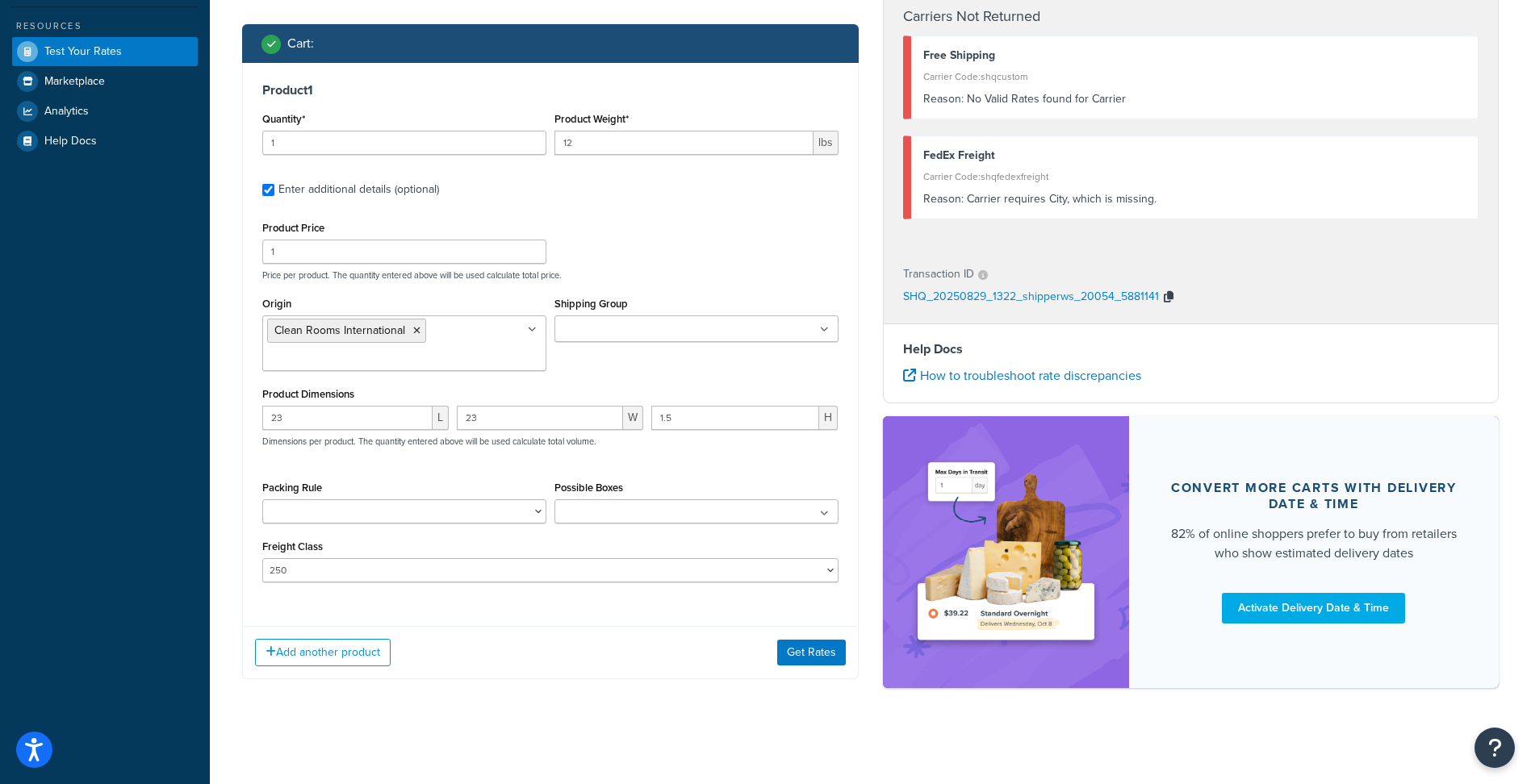
click at [1168, 294] on icon "button" at bounding box center [1168, 297] width 10 height 11
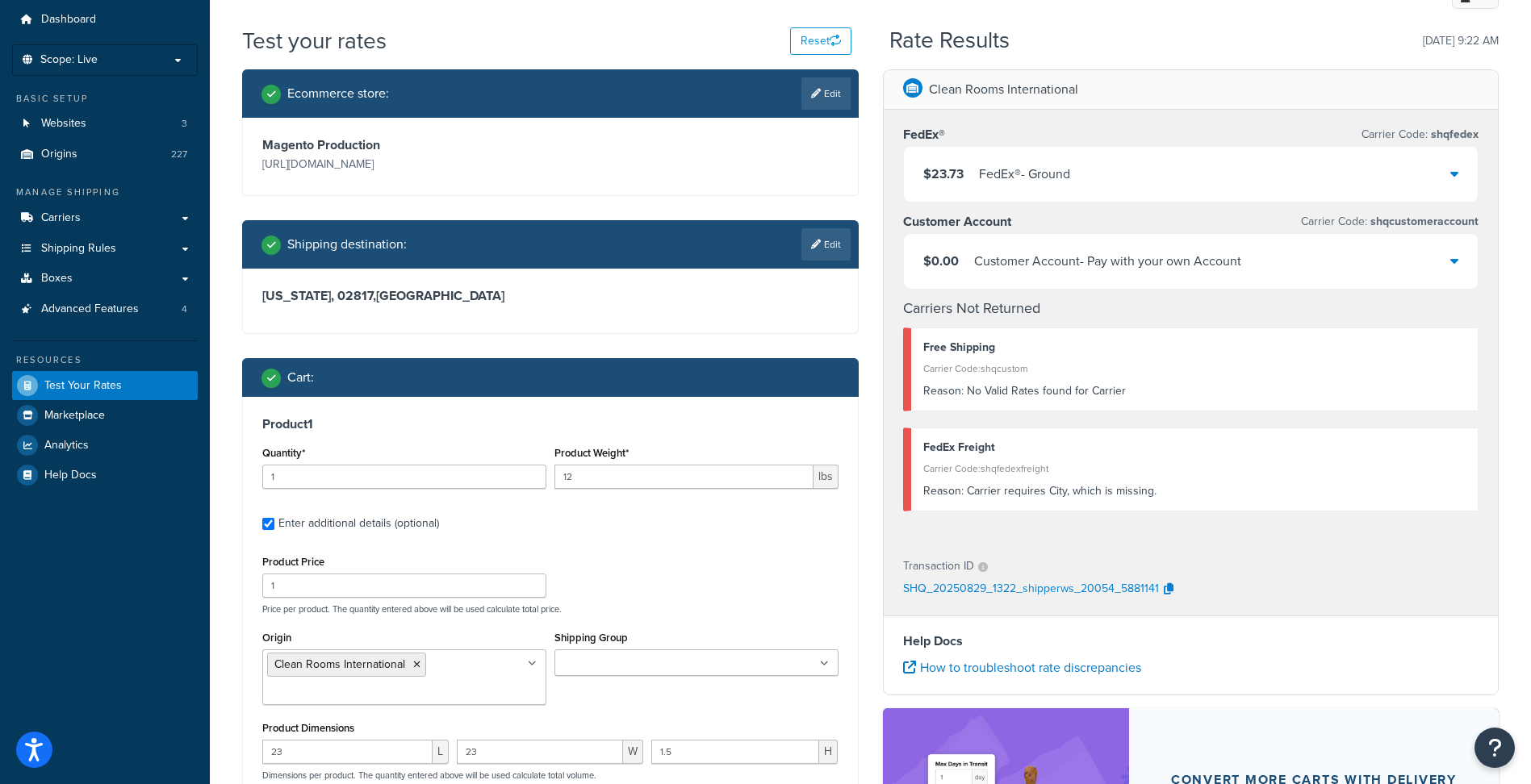
scroll to position [81, 0]
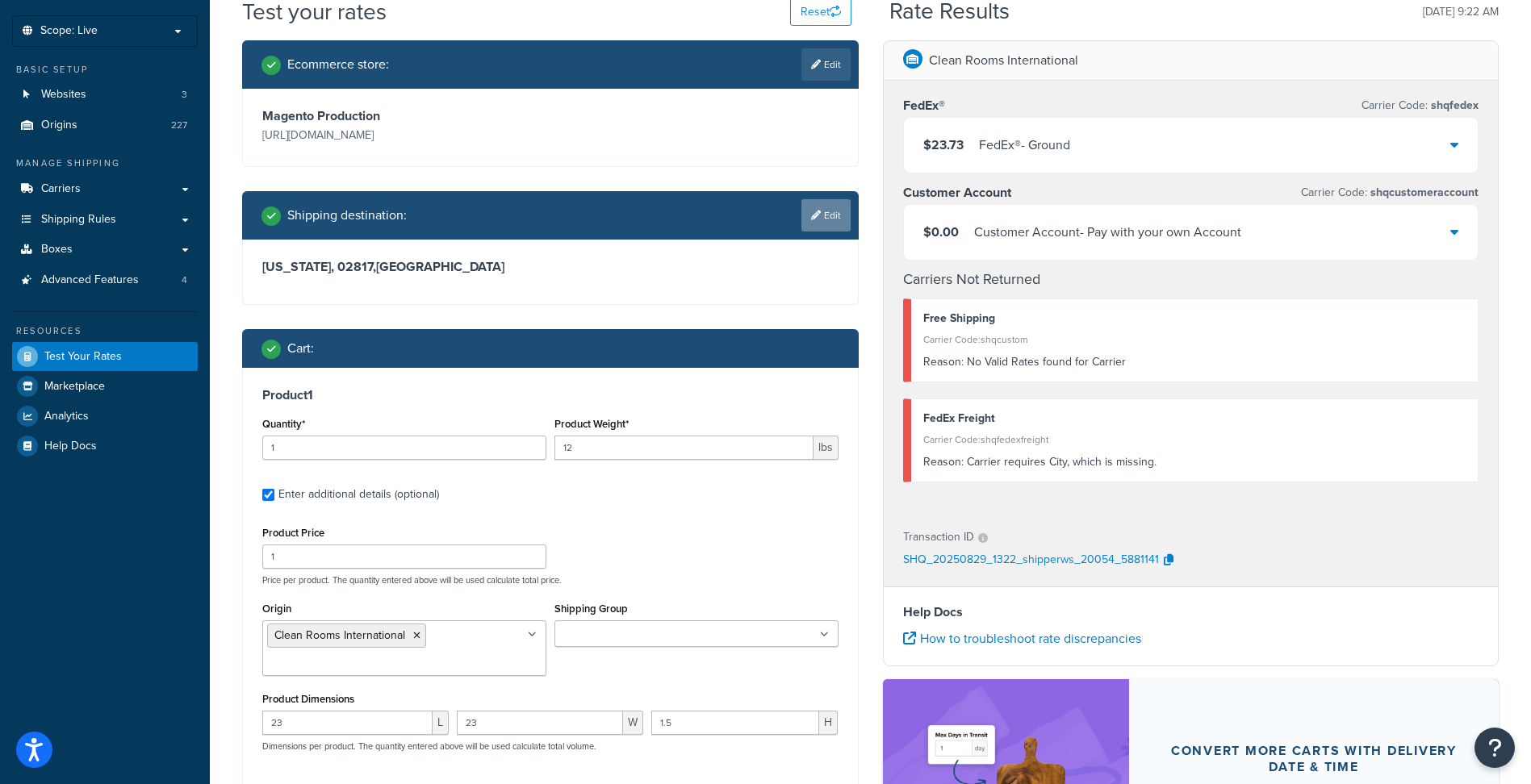
click at [820, 216] on link "Edit" at bounding box center [826, 215] width 50 height 32
select select "RI"
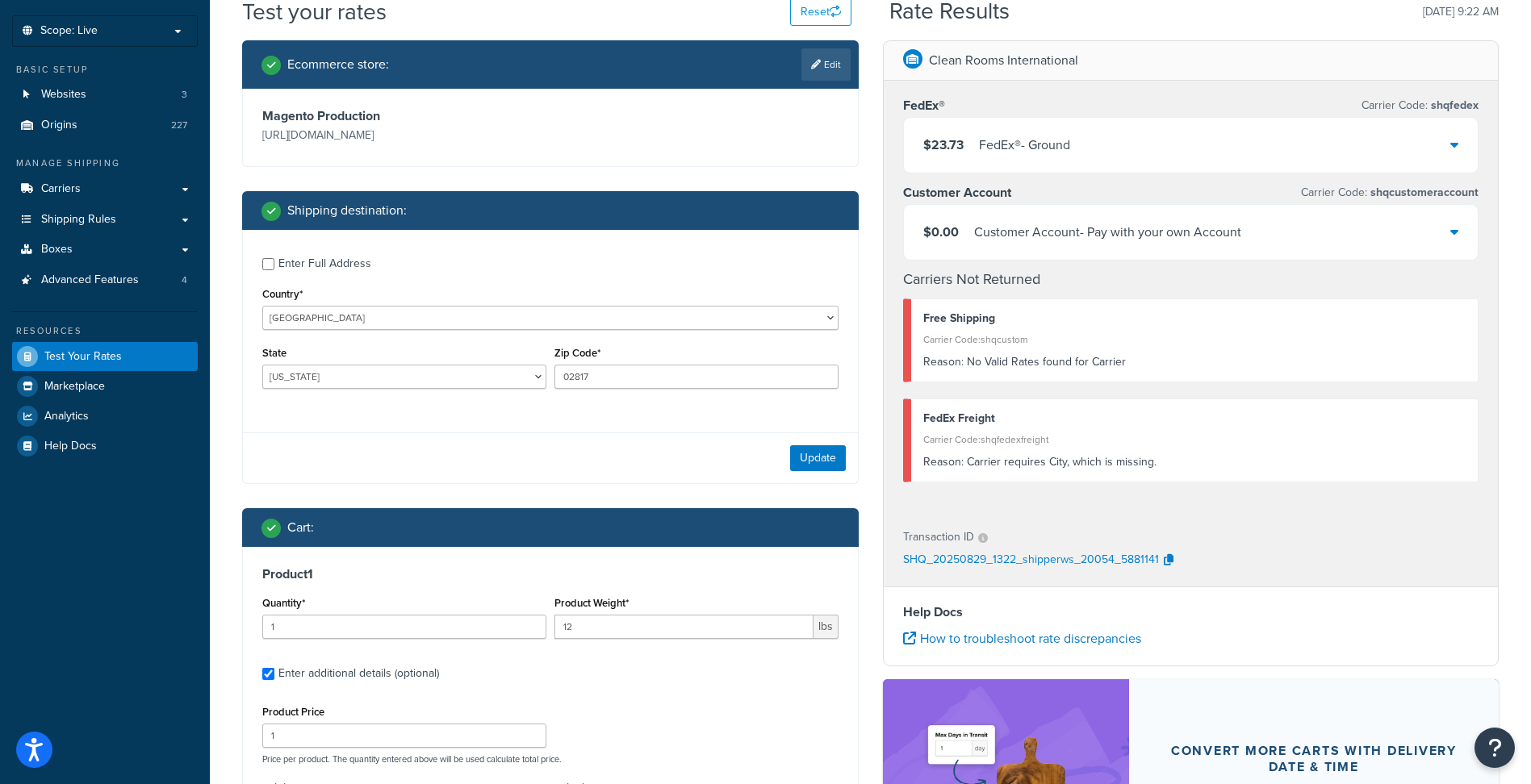
click at [367, 263] on div "Enter Full Address" at bounding box center [325, 264] width 93 height 23
click at [274, 263] on input "Enter Full Address" at bounding box center [268, 265] width 12 height 12
checkbox input "true"
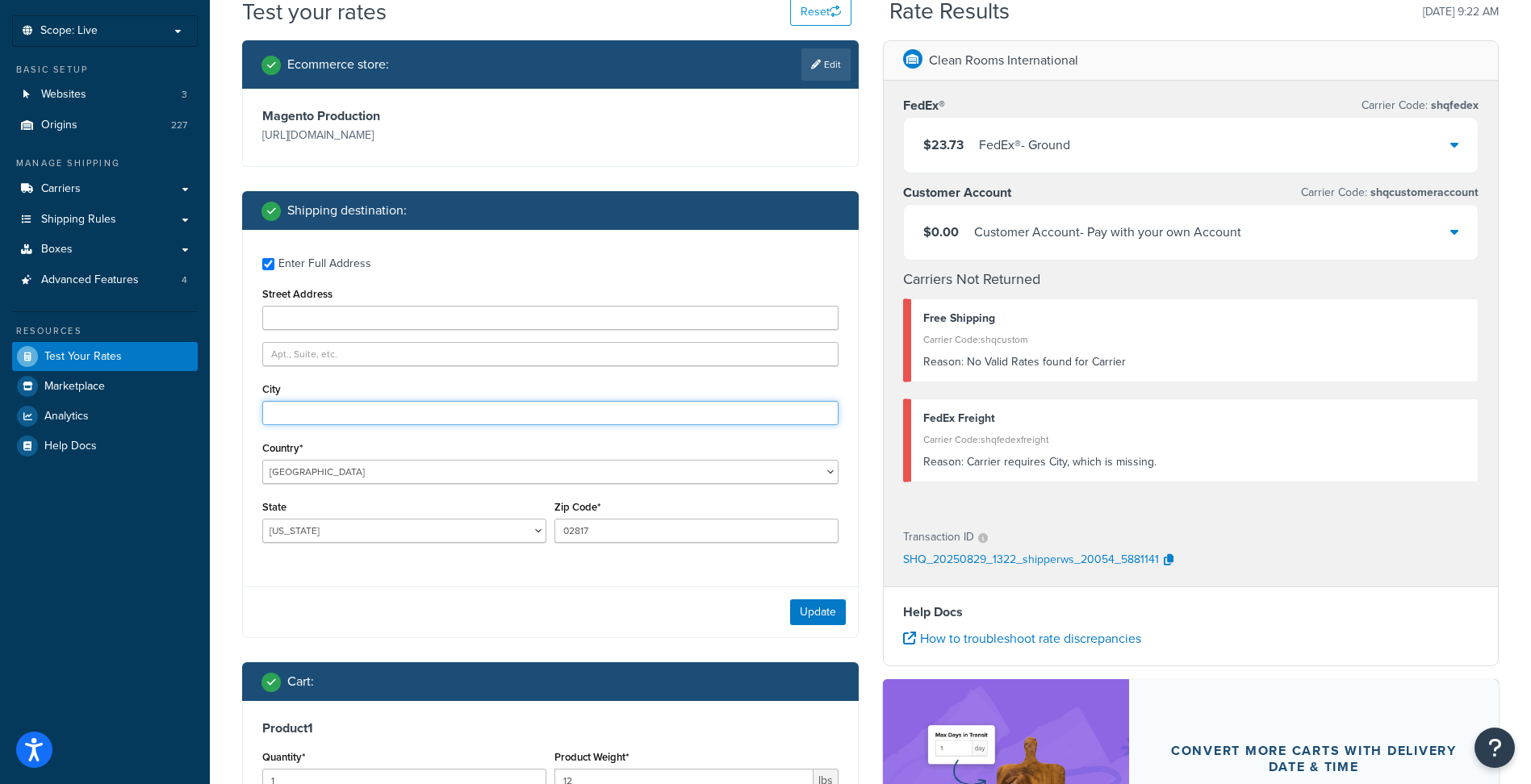
click at [299, 406] on input "City" at bounding box center [550, 413] width 576 height 24
paste input "[GEOGRAPHIC_DATA]"
type input "[GEOGRAPHIC_DATA]"
click at [838, 609] on button "Update" at bounding box center [818, 613] width 56 height 26
